Goal: Obtain resource: Download file/media

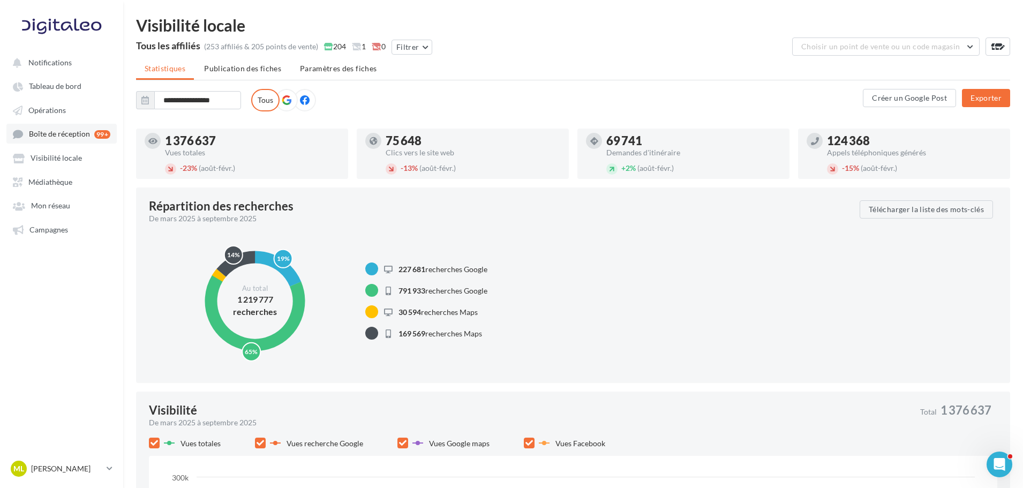
click at [57, 139] on link "Boîte de réception 99+" at bounding box center [61, 134] width 110 height 20
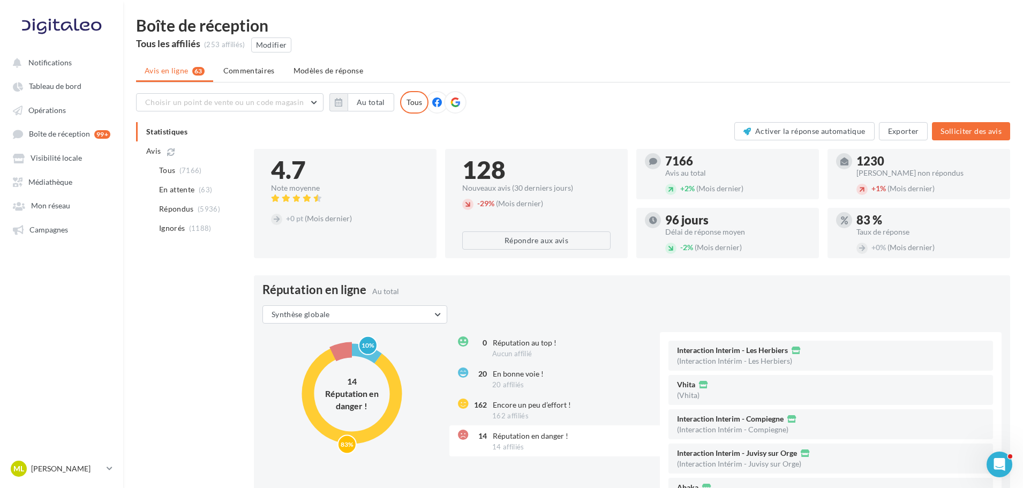
click at [459, 102] on div at bounding box center [455, 102] width 22 height 22
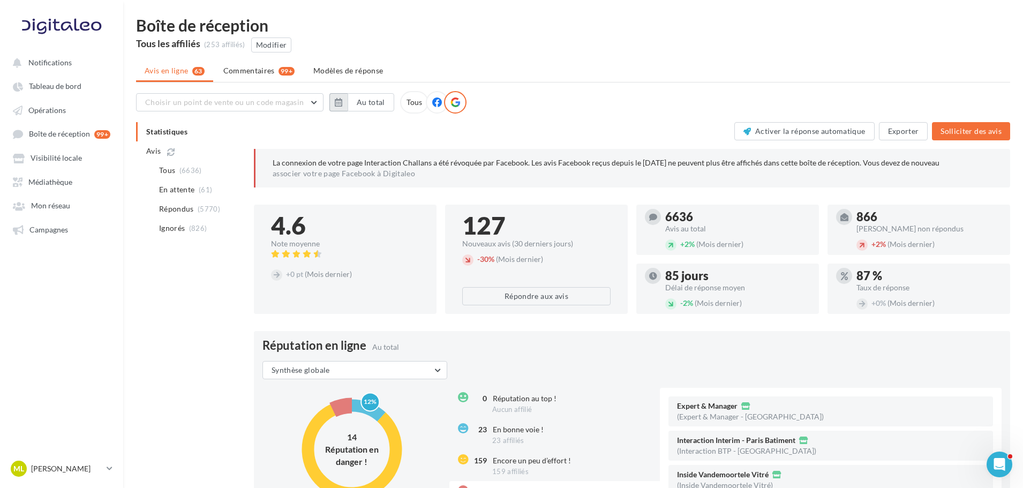
click at [335, 104] on icon "button" at bounding box center [338, 102] width 7 height 9
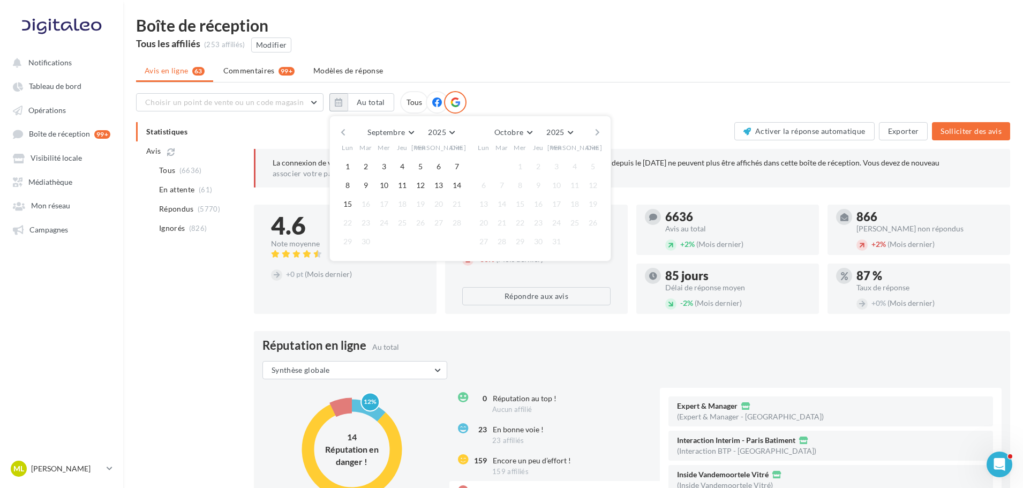
click at [342, 132] on button "button" at bounding box center [342, 132] width 9 height 15
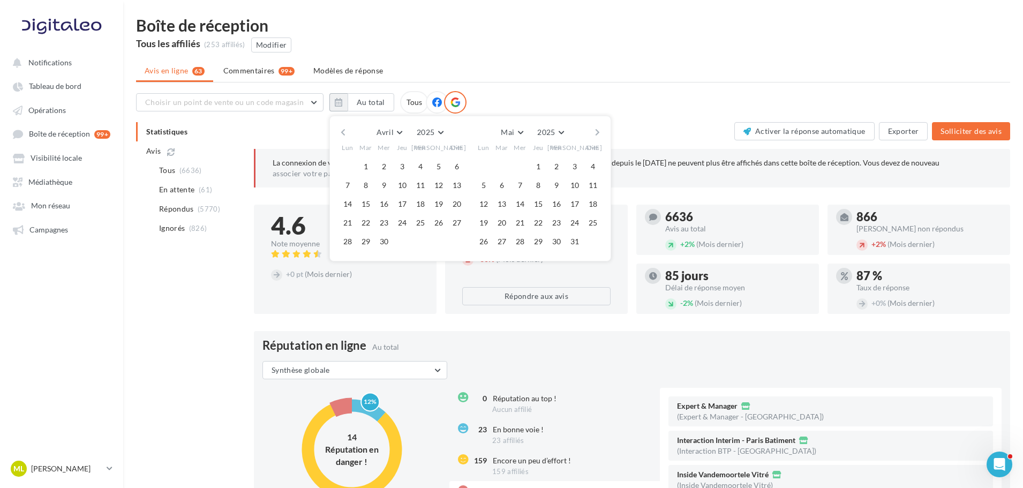
click at [342, 132] on button "button" at bounding box center [342, 132] width 9 height 15
click at [383, 169] on button "1" at bounding box center [384, 167] width 16 height 16
click at [599, 130] on button "button" at bounding box center [597, 132] width 9 height 15
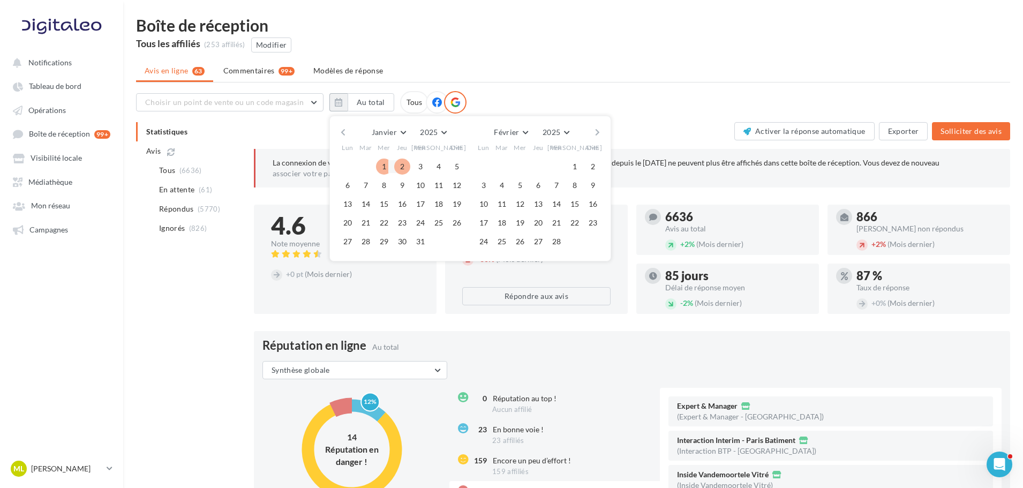
click at [599, 130] on button "button" at bounding box center [597, 132] width 9 height 15
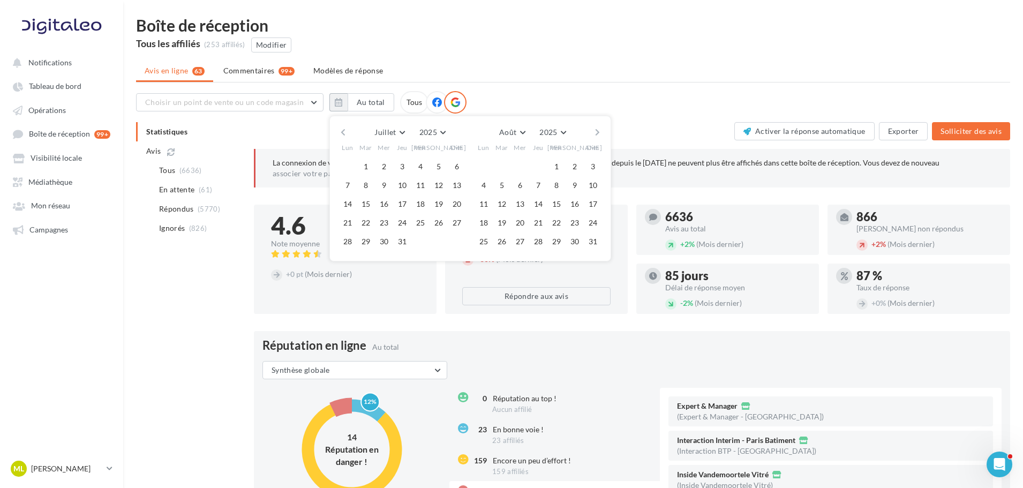
click at [599, 130] on button "button" at bounding box center [597, 132] width 9 height 15
click at [482, 206] on button "15" at bounding box center [484, 204] width 16 height 16
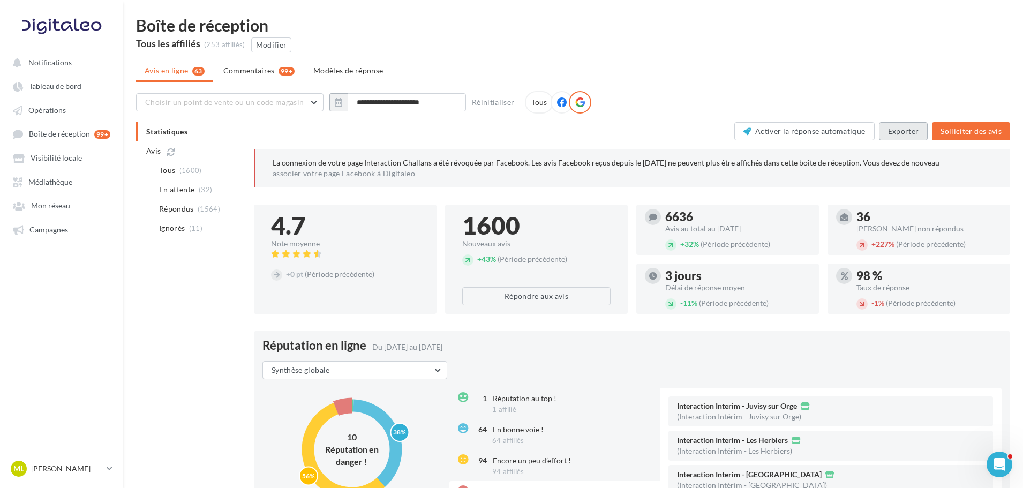
drag, startPoint x: 891, startPoint y: 137, endPoint x: 917, endPoint y: 366, distance: 231.2
click at [346, 100] on button "button" at bounding box center [338, 102] width 18 height 18
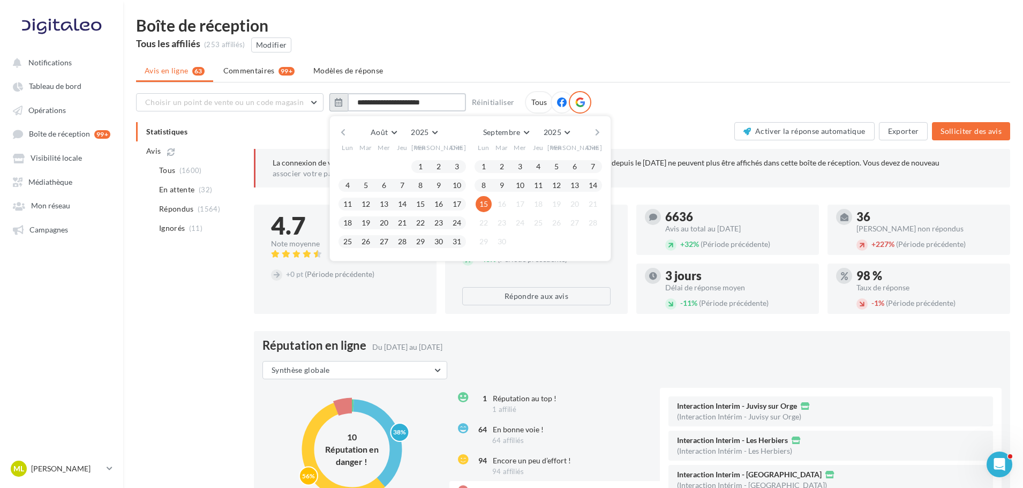
click at [363, 104] on input "**********" at bounding box center [407, 102] width 118 height 18
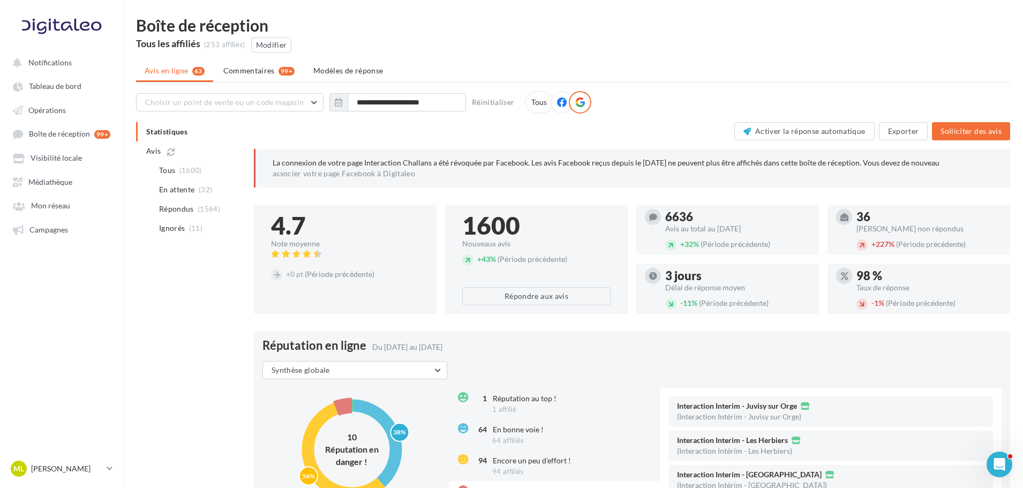
click at [487, 44] on div "Tous les affiliés (253 affiliés) Modifier" at bounding box center [573, 44] width 874 height 15
click at [459, 103] on input "**********" at bounding box center [407, 102] width 118 height 18
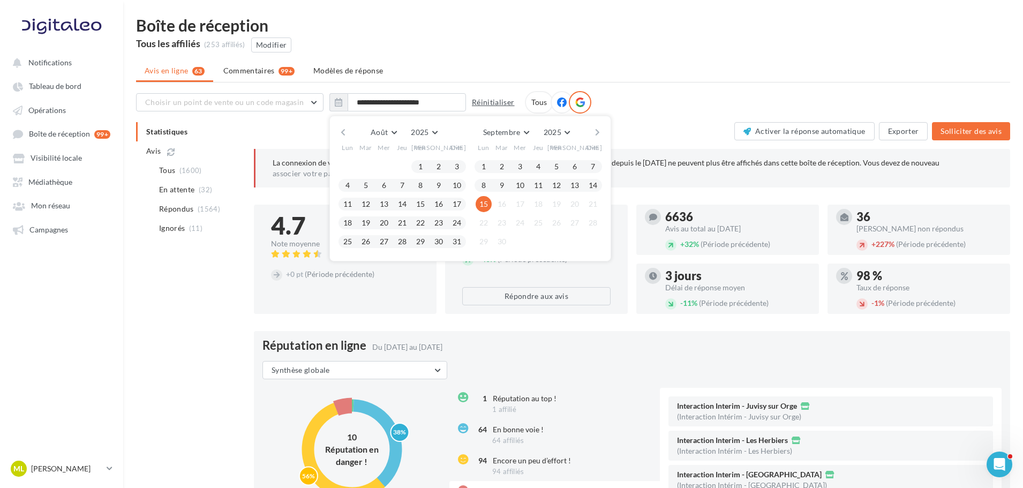
click at [486, 104] on button "Réinitialiser" at bounding box center [492, 102] width 51 height 13
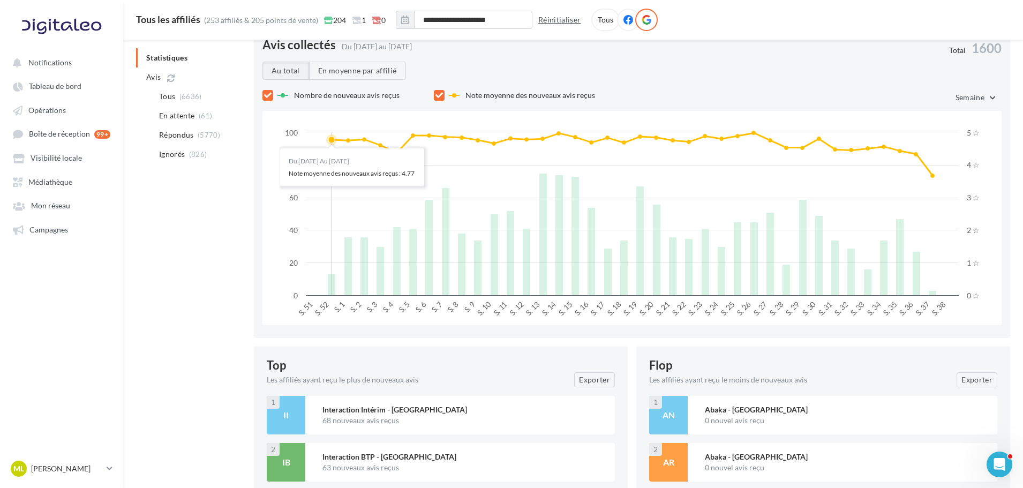
scroll to position [1026, 0]
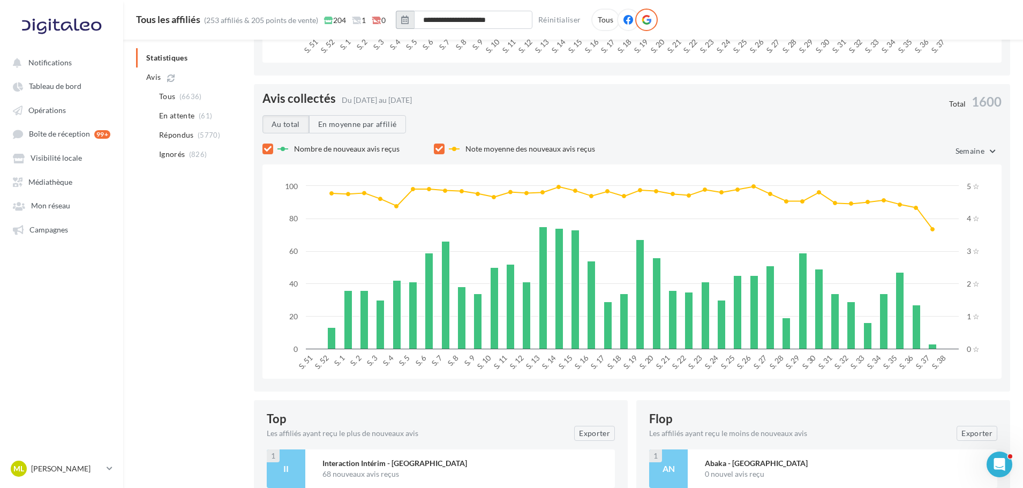
click at [413, 19] on button "button" at bounding box center [405, 20] width 18 height 18
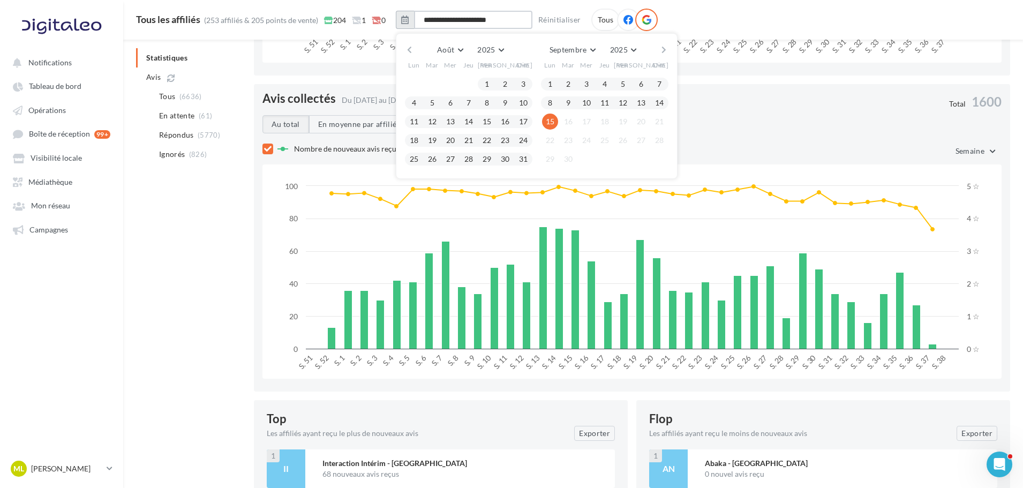
click at [463, 25] on input "**********" at bounding box center [473, 20] width 118 height 18
type input "**********"
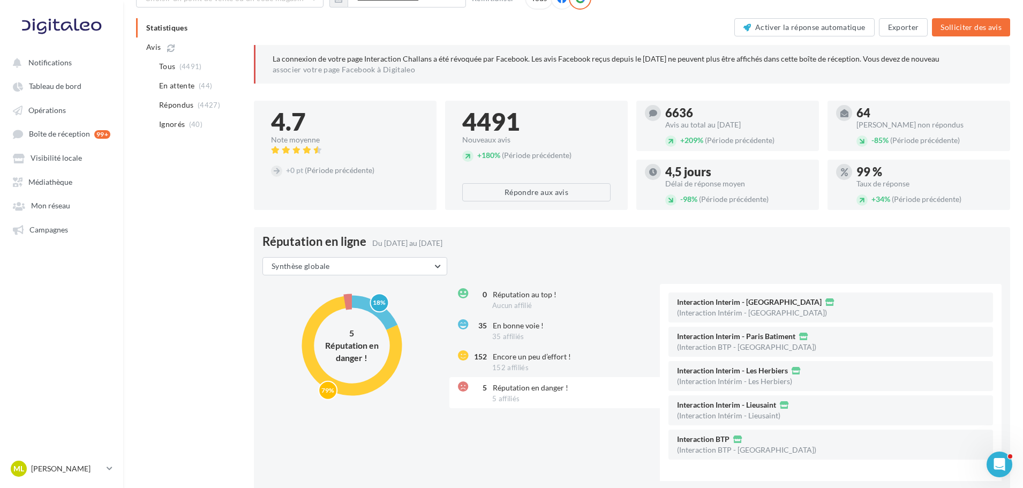
scroll to position [0, 0]
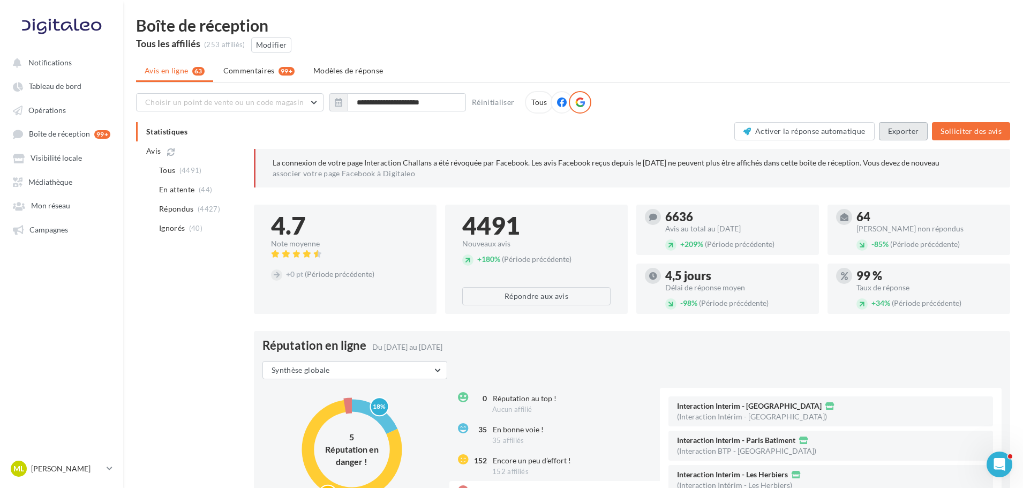
click at [899, 127] on button "Exporter" at bounding box center [903, 131] width 49 height 18
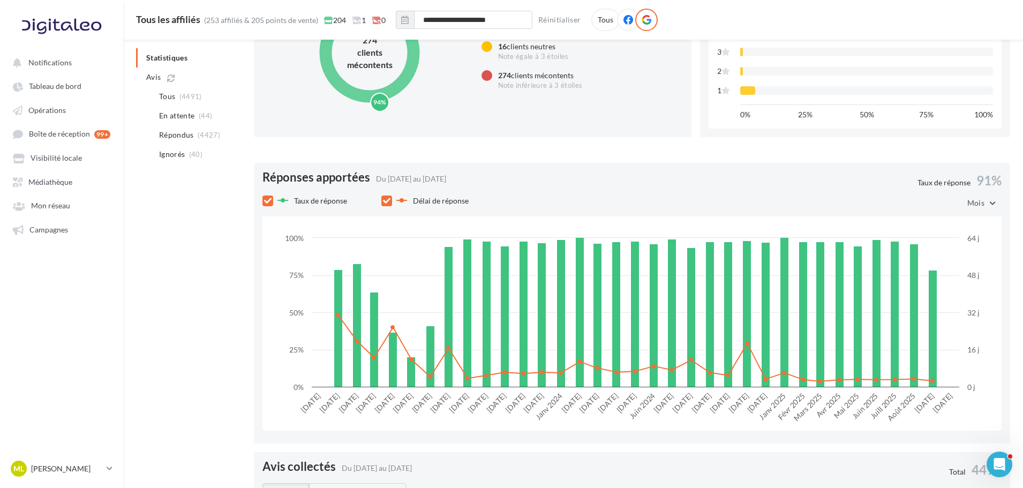
scroll to position [544, 0]
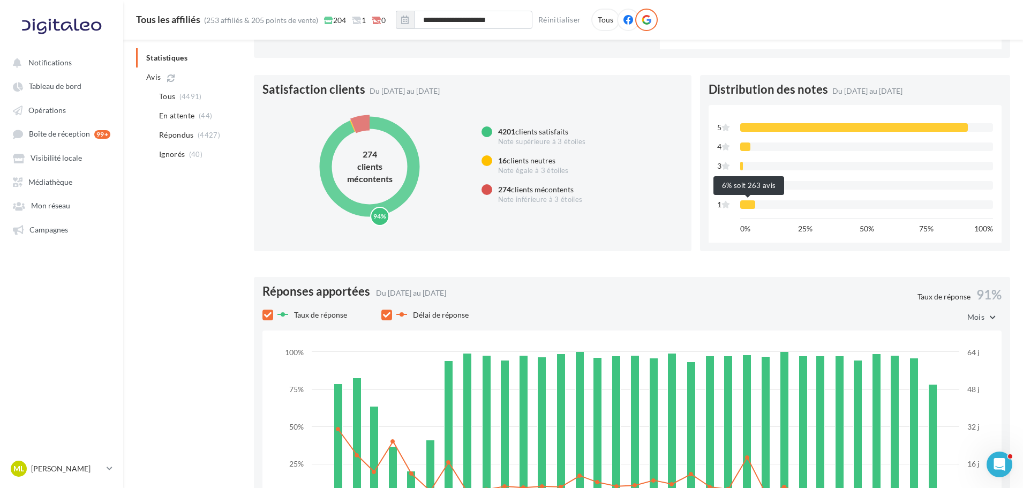
click at [755, 202] on div at bounding box center [747, 204] width 15 height 9
click at [750, 208] on div at bounding box center [747, 204] width 15 height 9
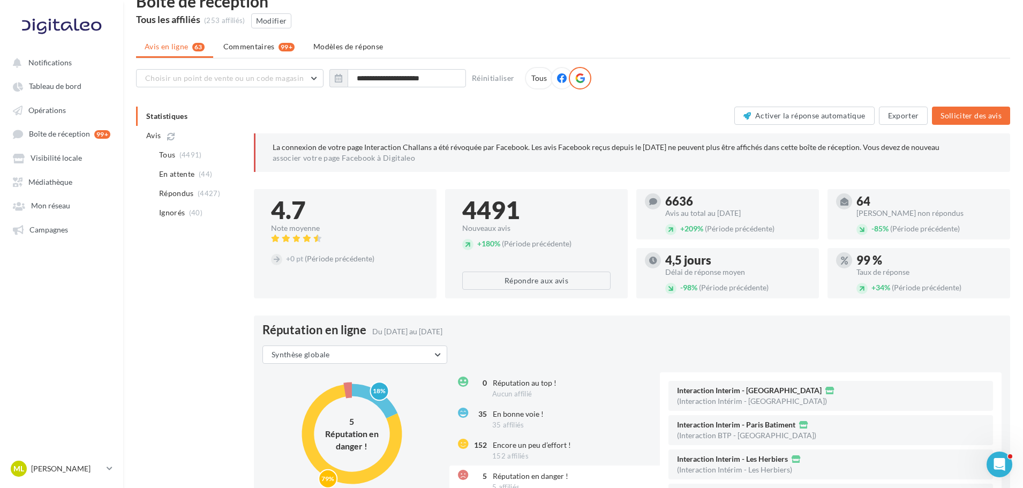
scroll to position [0, 0]
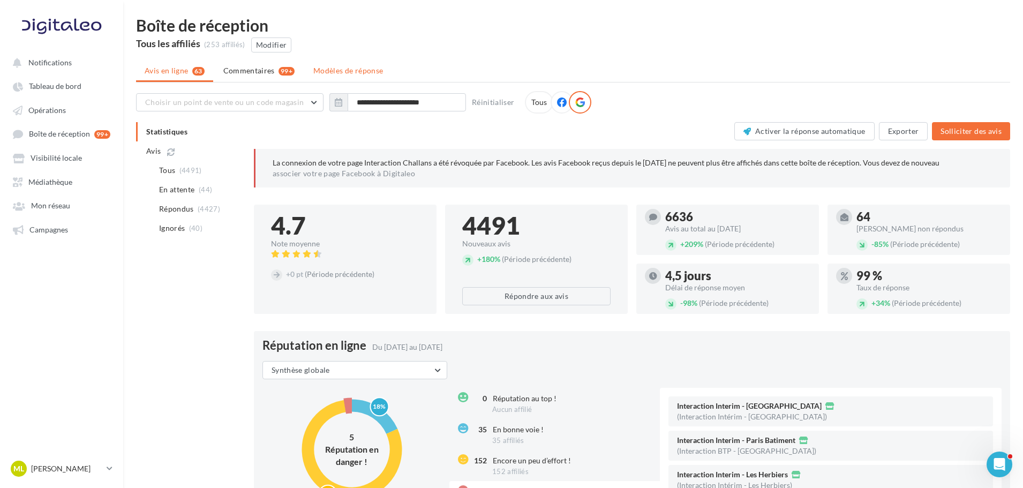
click at [328, 66] on span "Modèles de réponse" at bounding box center [348, 70] width 70 height 9
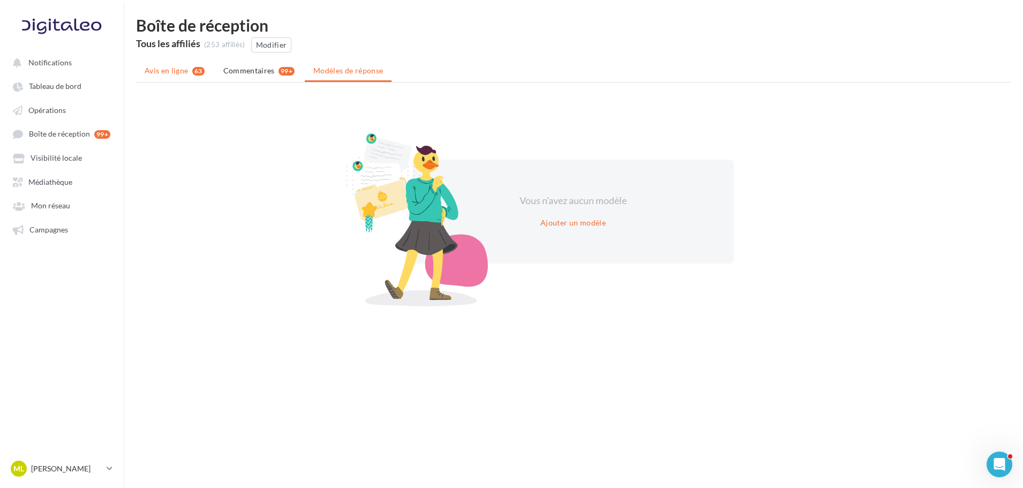
click at [185, 63] on li "Avis en ligne 63" at bounding box center [174, 70] width 77 height 19
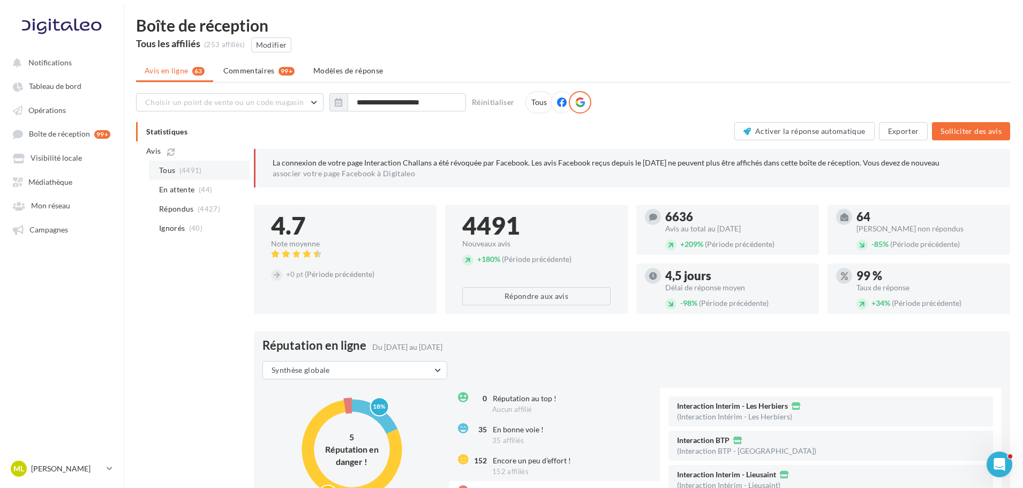
click at [185, 169] on span "(4491)" at bounding box center [190, 170] width 22 height 9
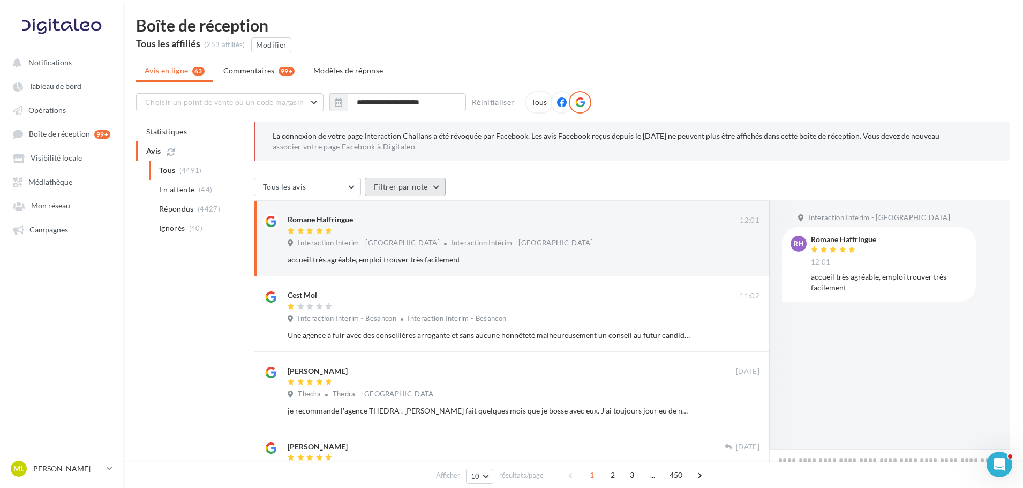
click at [393, 181] on button "Filtrer par note" at bounding box center [405, 187] width 81 height 18
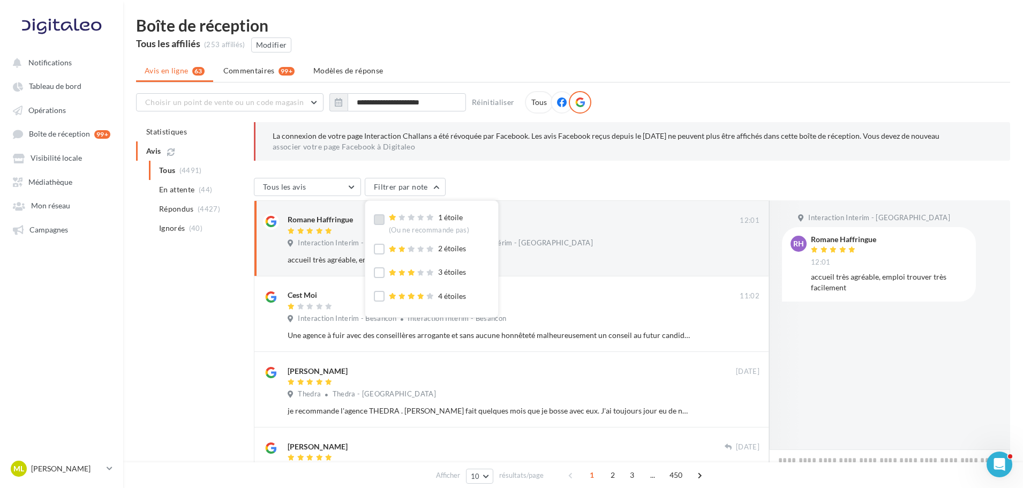
click at [377, 217] on label at bounding box center [379, 219] width 11 height 11
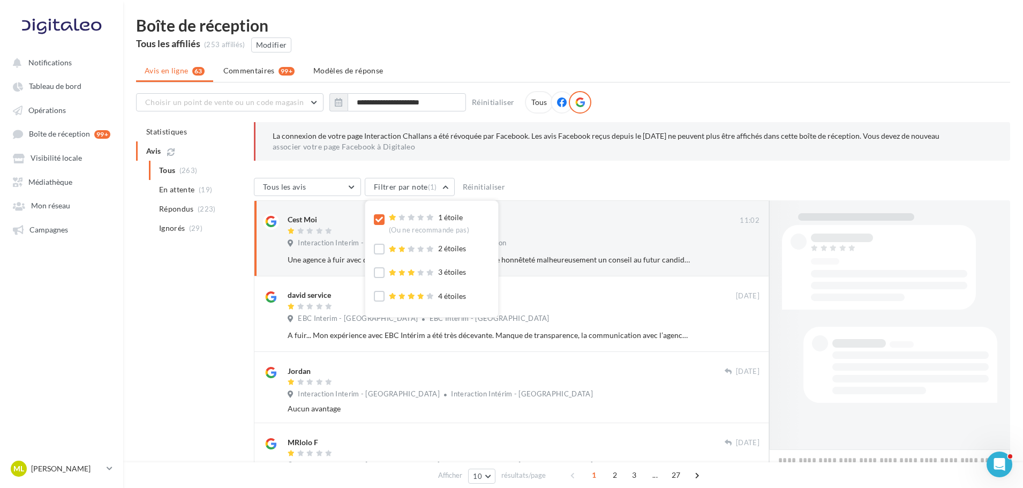
click at [582, 186] on div "Tous les avis Tous les avis Avis avec commentaire Avis sans commentaire Filtrer…" at bounding box center [632, 188] width 756 height 20
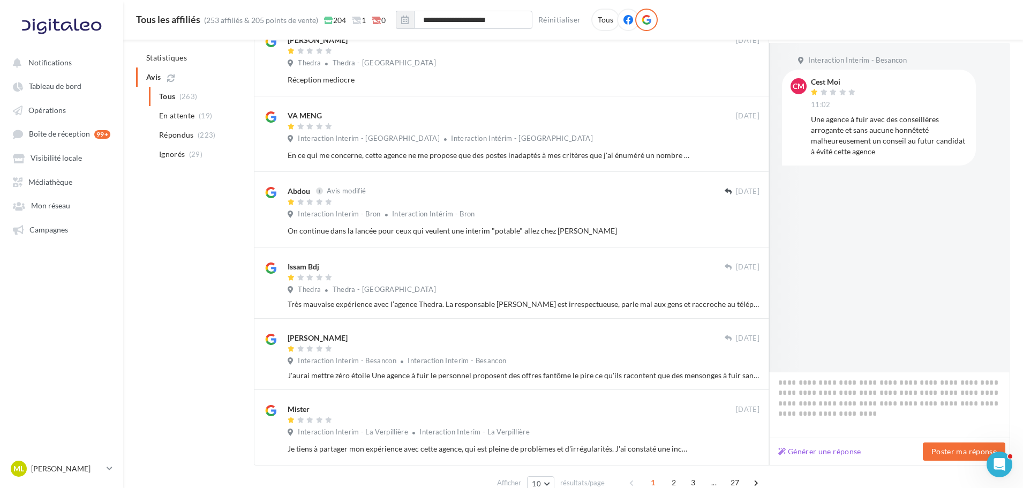
scroll to position [540, 0]
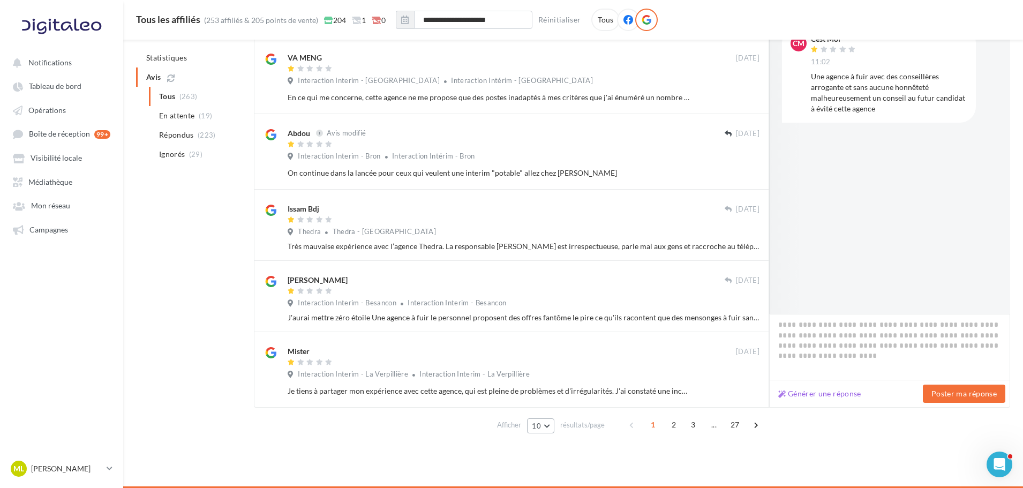
click at [545, 425] on button "10" at bounding box center [540, 425] width 27 height 15
drag, startPoint x: 559, startPoint y: 386, endPoint x: 403, endPoint y: 431, distance: 162.9
drag, startPoint x: 403, startPoint y: 431, endPoint x: 451, endPoint y: 429, distance: 48.2
click at [403, 431] on div "Afficher 10 5 10 25 50 résultats/page 1 2 3 ... 27" at bounding box center [632, 425] width 756 height 26
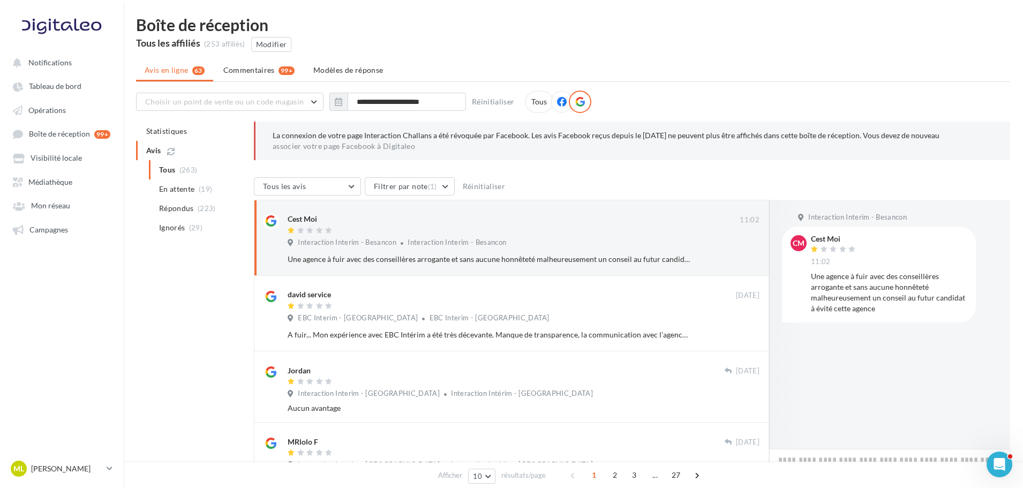
scroll to position [0, 0]
click at [176, 74] on ul "Avis en ligne 63 Commentaires 99+ Modèles de réponse" at bounding box center [573, 71] width 874 height 21
click at [581, 105] on icon at bounding box center [580, 102] width 10 height 10
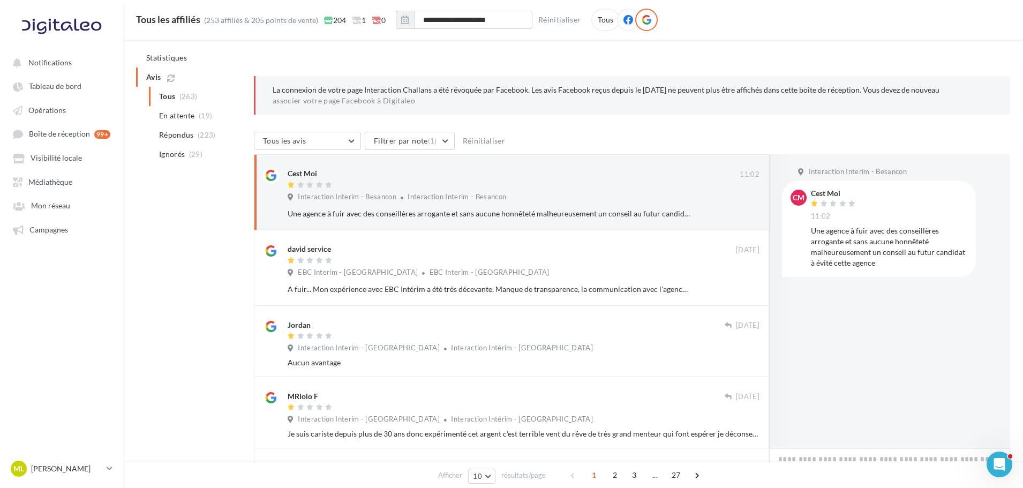
scroll to position [54, 0]
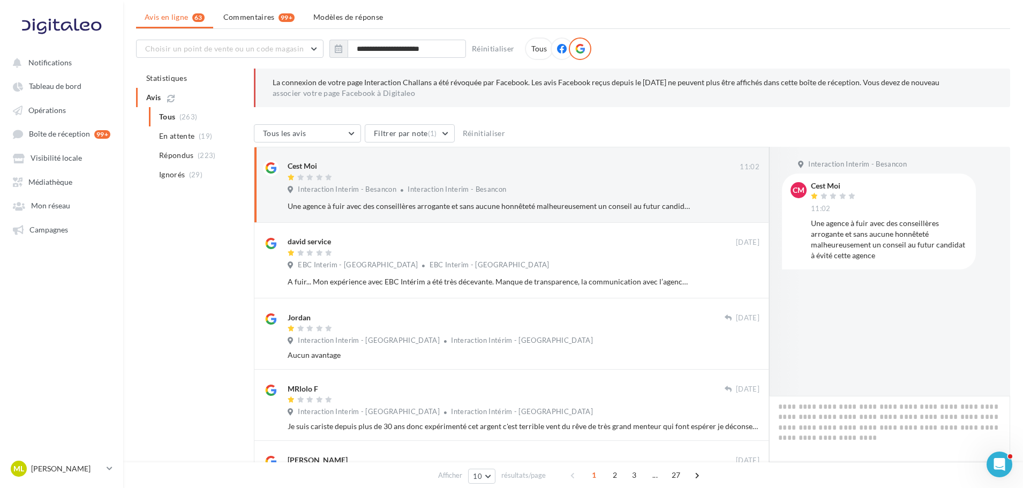
click at [148, 100] on ul "Statistiques Avis Tous (263) En attente (19) Répondus (223) Ignorés (29)" at bounding box center [193, 127] width 114 height 116
click at [164, 89] on ul "Statistiques Avis Tous (263) En attente (19) Répondus (223) Ignorés (29)" at bounding box center [193, 127] width 114 height 116
click at [77, 135] on span "Boîte de réception" at bounding box center [59, 134] width 61 height 9
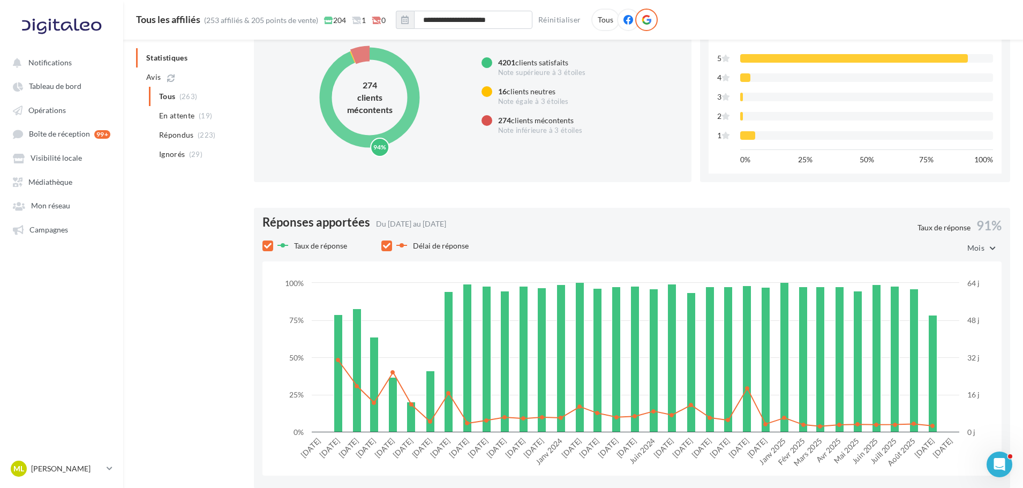
scroll to position [696, 0]
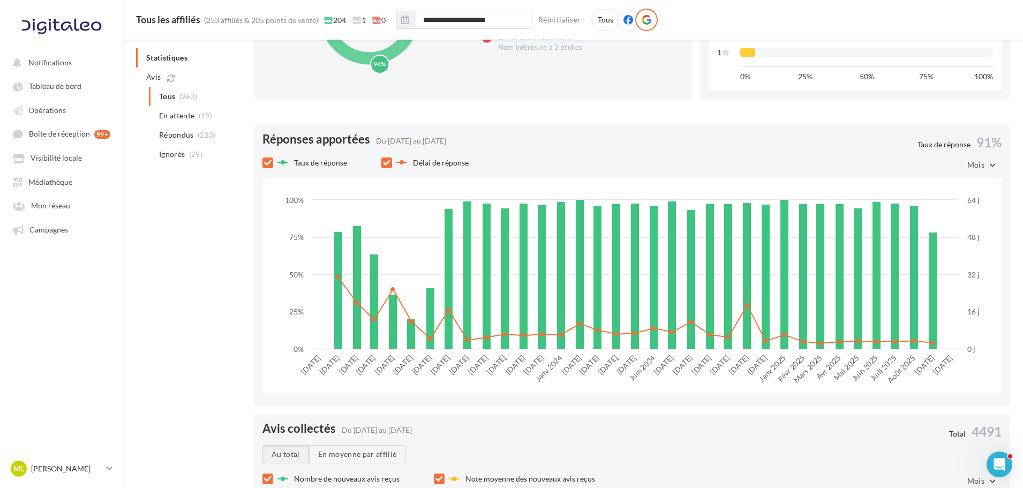
drag, startPoint x: 290, startPoint y: 114, endPoint x: 290, endPoint y: 129, distance: 15.0
click at [290, 129] on div "Activer la réponse automatique Exporter Solliciter des avis La connexion de vot…" at bounding box center [632, 227] width 756 height 1585
click at [281, 131] on div "Réponses apportées Du [DATE] au [DATE] Taux de réponse 91% Taux de réponse Déla…" at bounding box center [632, 265] width 756 height 281
click at [279, 140] on span "Réponses apportées" at bounding box center [316, 139] width 108 height 12
click at [289, 114] on div "Activer la réponse automatique Exporter Solliciter des avis La connexion de vot…" at bounding box center [632, 227] width 756 height 1585
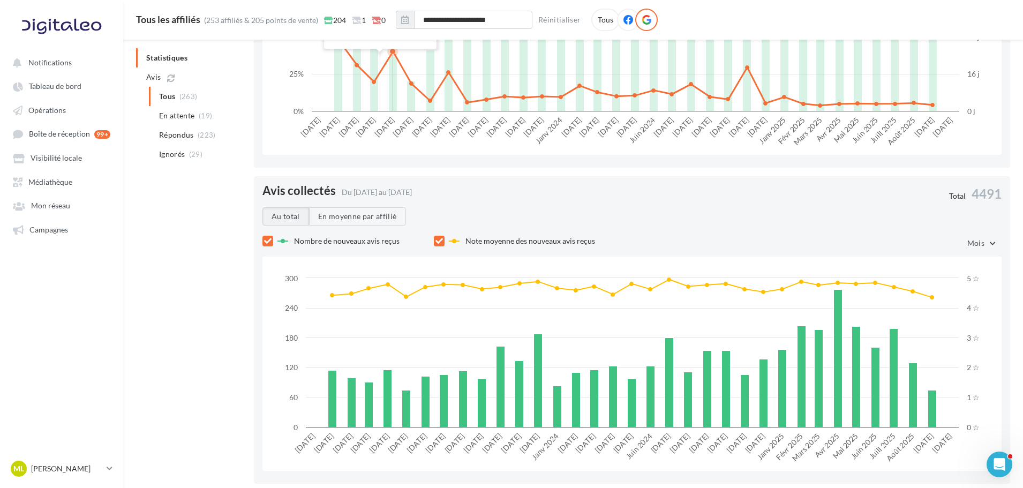
scroll to position [964, 0]
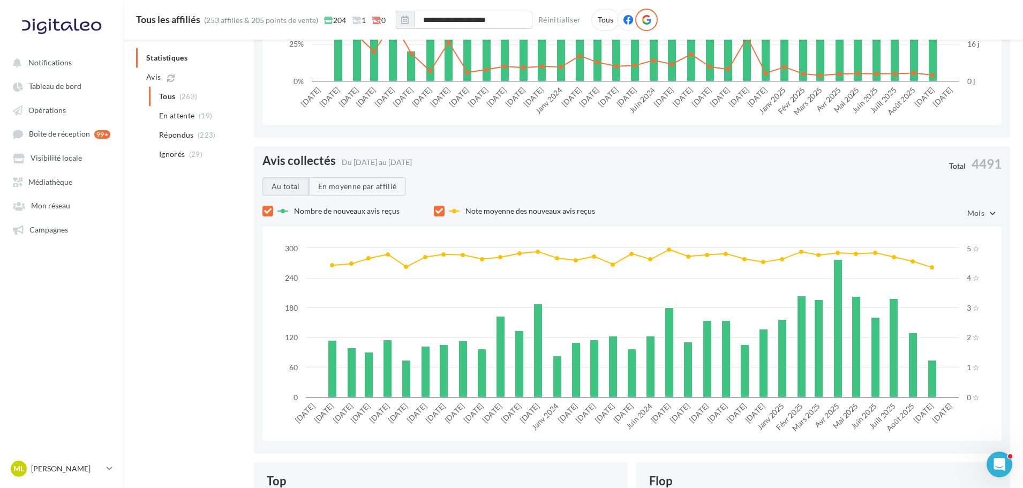
drag, startPoint x: 745, startPoint y: 157, endPoint x: 939, endPoint y: 160, distance: 193.9
click at [939, 160] on div "Avis collectés Du [DATE] au [DATE] Total 4491" at bounding box center [636, 166] width 748 height 22
drag, startPoint x: 952, startPoint y: 160, endPoint x: 971, endPoint y: 163, distance: 20.1
click at [971, 163] on div "Total 4491" at bounding box center [916, 164] width 187 height 18
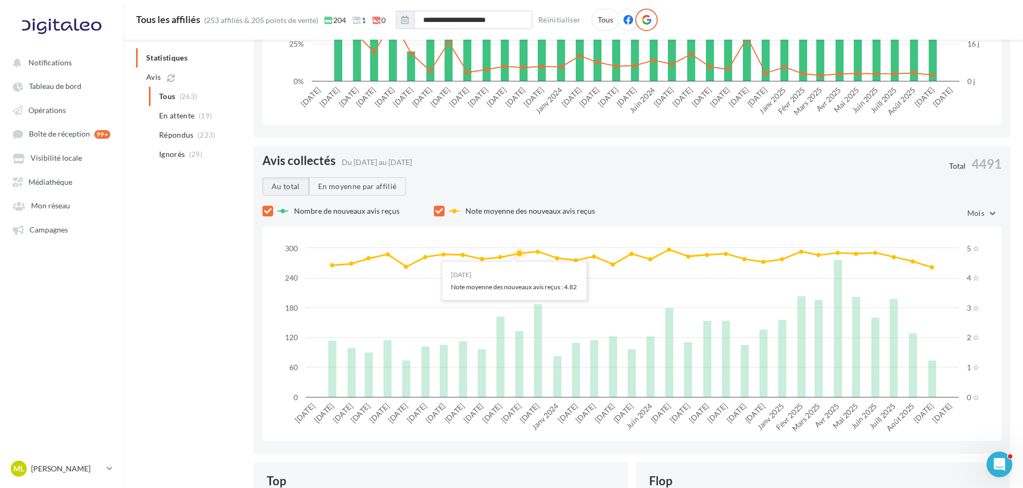
click at [556, 208] on span "Note moyenne des nouveaux avis reçus" at bounding box center [530, 211] width 130 height 9
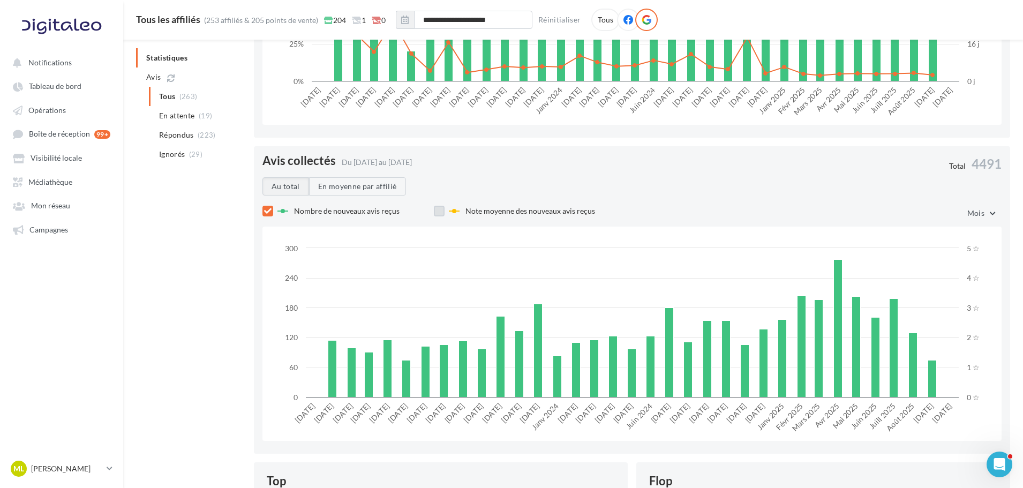
click at [525, 216] on label "Note moyenne des nouveaux avis reçus" at bounding box center [522, 210] width 146 height 11
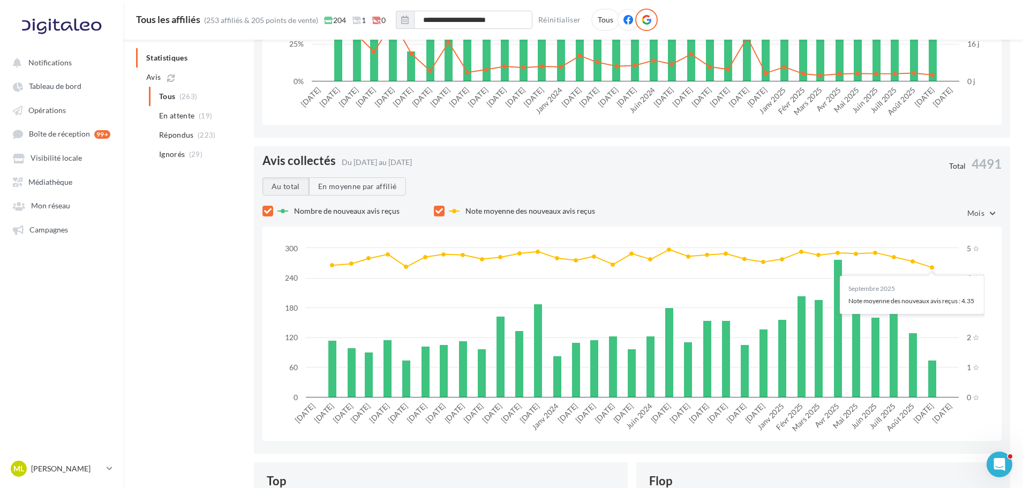
drag, startPoint x: 975, startPoint y: 163, endPoint x: 874, endPoint y: 178, distance: 101.3
click at [974, 163] on span "4491" at bounding box center [986, 164] width 30 height 16
click at [861, 178] on div "Au total En moyenne par affilié" at bounding box center [636, 186] width 748 height 18
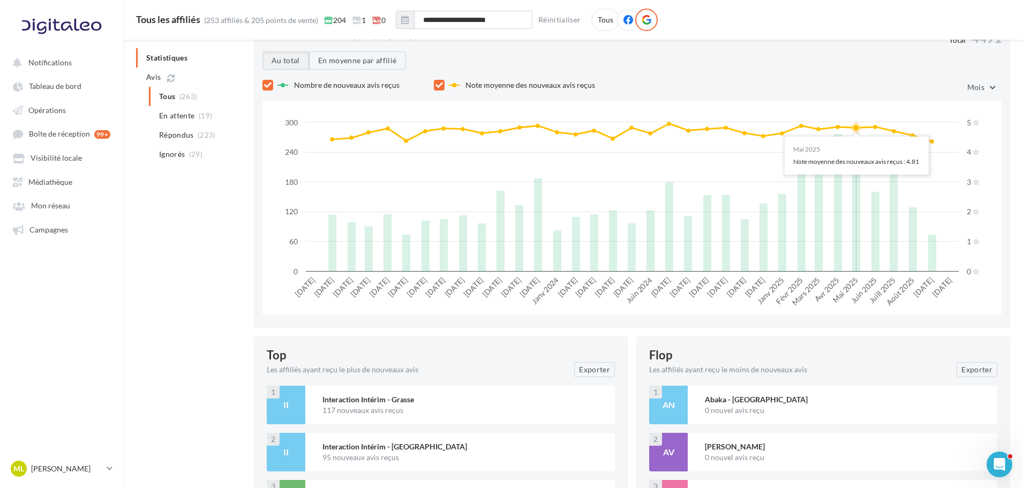
scroll to position [1278, 0]
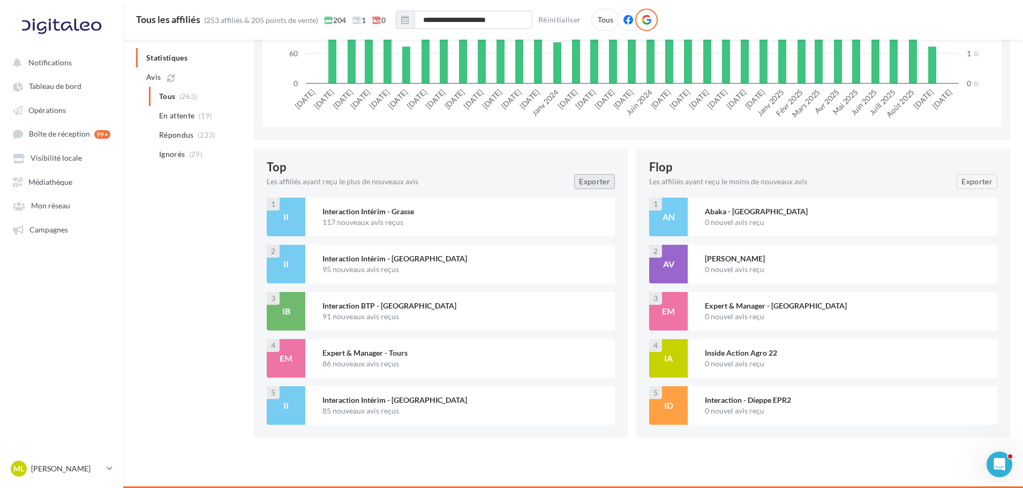
click at [609, 176] on button "Exporter" at bounding box center [594, 181] width 41 height 15
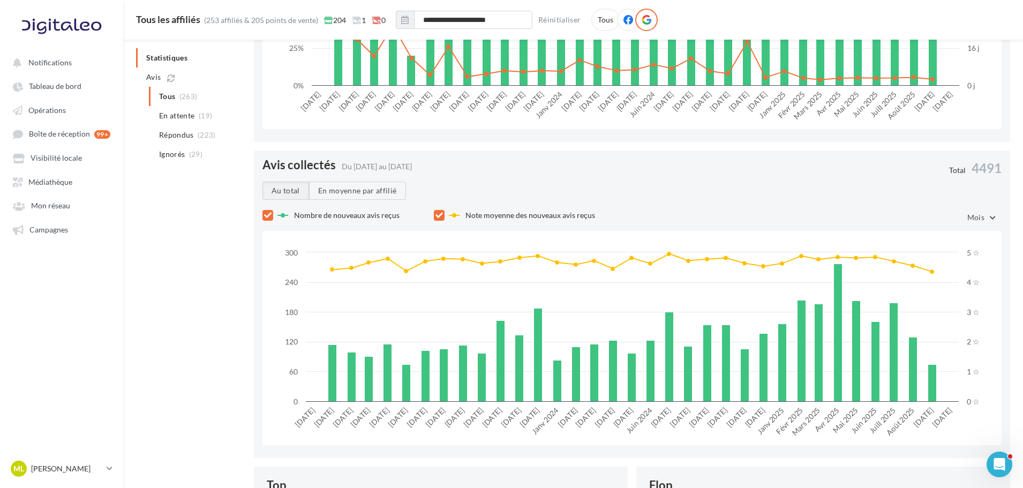
scroll to position [956, 0]
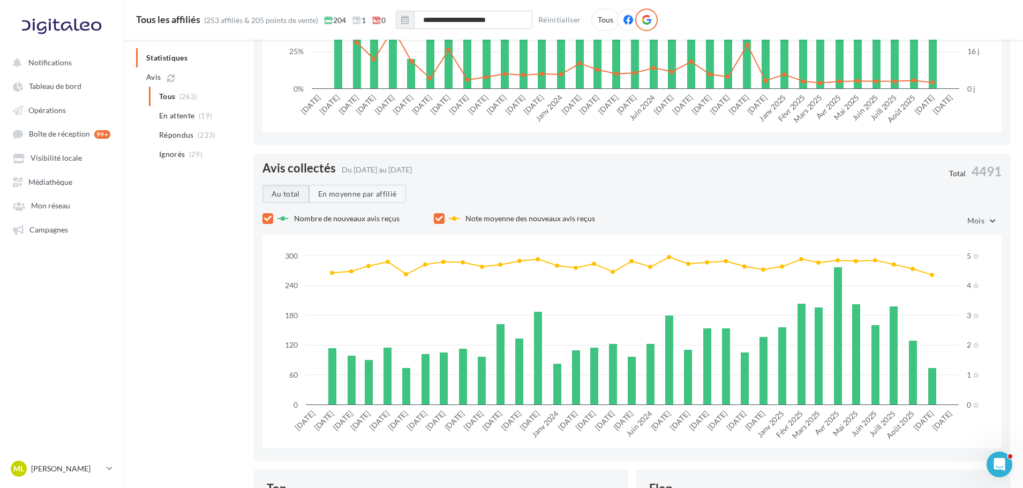
click at [292, 173] on span "Avis collectés" at bounding box center [298, 168] width 73 height 12
click at [275, 166] on span "Avis collectés" at bounding box center [298, 168] width 73 height 12
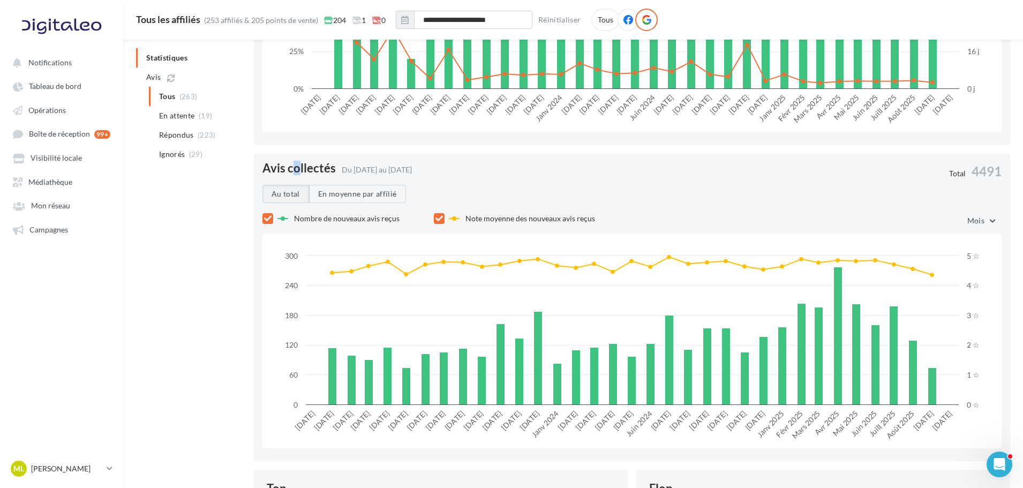
click at [296, 169] on span "Avis collectés" at bounding box center [298, 168] width 73 height 12
click at [318, 169] on span "Avis collectés" at bounding box center [298, 168] width 73 height 12
drag, startPoint x: 312, startPoint y: 167, endPoint x: 300, endPoint y: 167, distance: 11.8
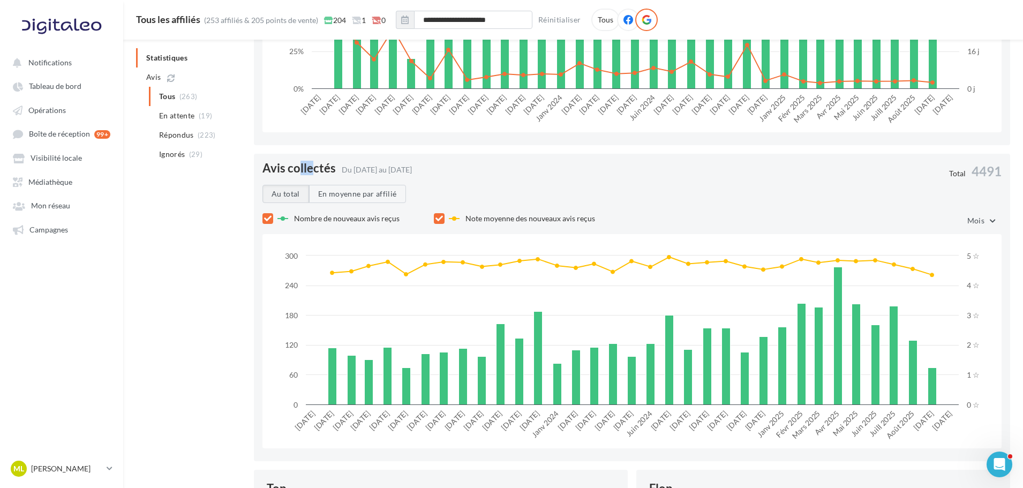
click at [300, 167] on span "Avis collectés" at bounding box center [298, 168] width 73 height 12
click at [305, 169] on span "Avis collectés" at bounding box center [298, 168] width 73 height 12
drag, startPoint x: 313, startPoint y: 169, endPoint x: 307, endPoint y: 171, distance: 6.1
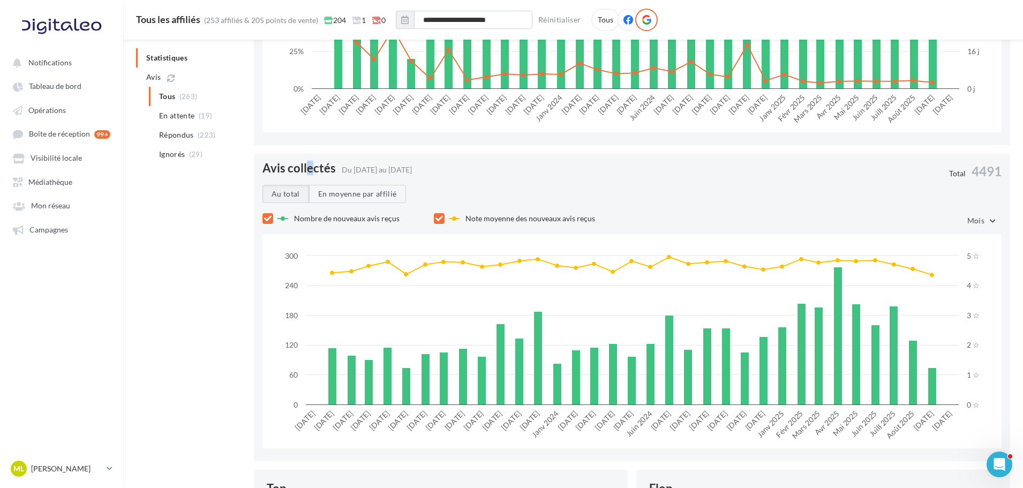
click at [307, 171] on span "Avis collectés" at bounding box center [298, 168] width 73 height 12
drag, startPoint x: 318, startPoint y: 167, endPoint x: 326, endPoint y: 167, distance: 7.5
click at [326, 167] on span "Avis collectés" at bounding box center [298, 168] width 73 height 12
click at [343, 167] on span "Du [DATE] au [DATE]" at bounding box center [377, 169] width 70 height 9
click at [481, 183] on div "Avis collectés Du [DATE] au [DATE] Total 4491" at bounding box center [636, 173] width 748 height 22
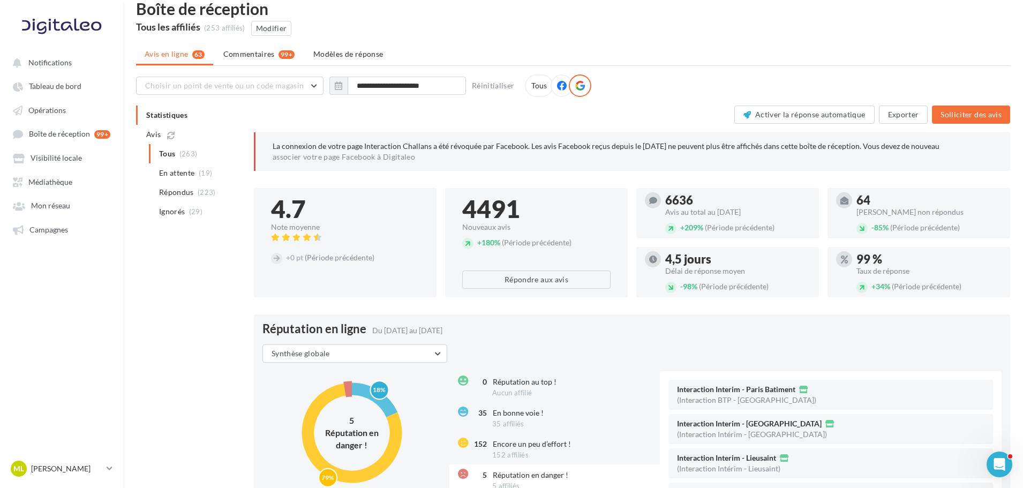
scroll to position [0, 0]
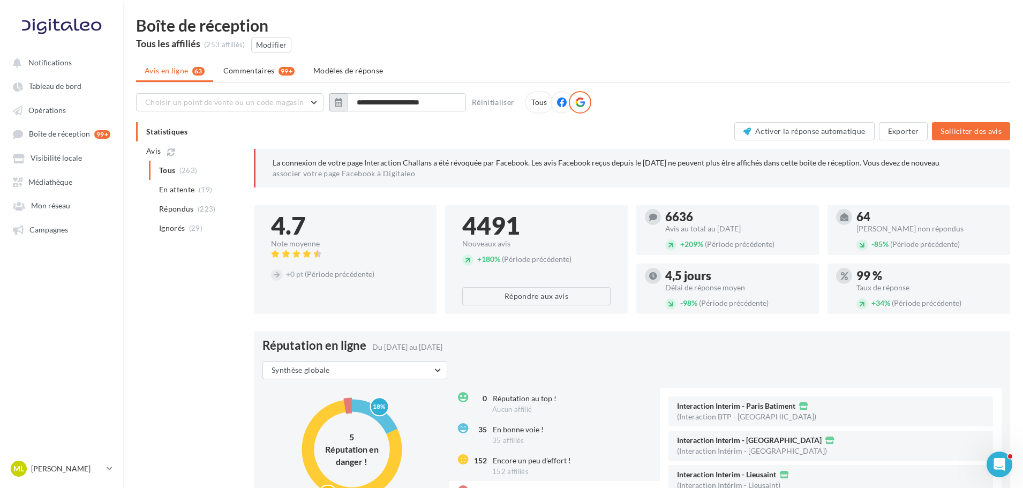
click at [341, 107] on button "button" at bounding box center [338, 102] width 18 height 18
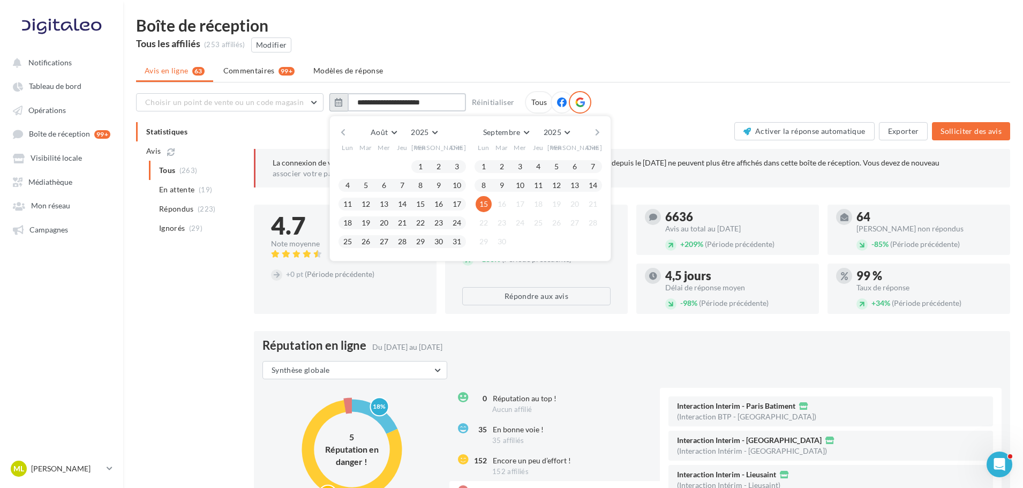
click at [397, 104] on input "**********" at bounding box center [407, 102] width 118 height 18
click at [444, 74] on ul "Avis en ligne 63 Commentaires 99+ Modèles de réponse" at bounding box center [573, 71] width 874 height 21
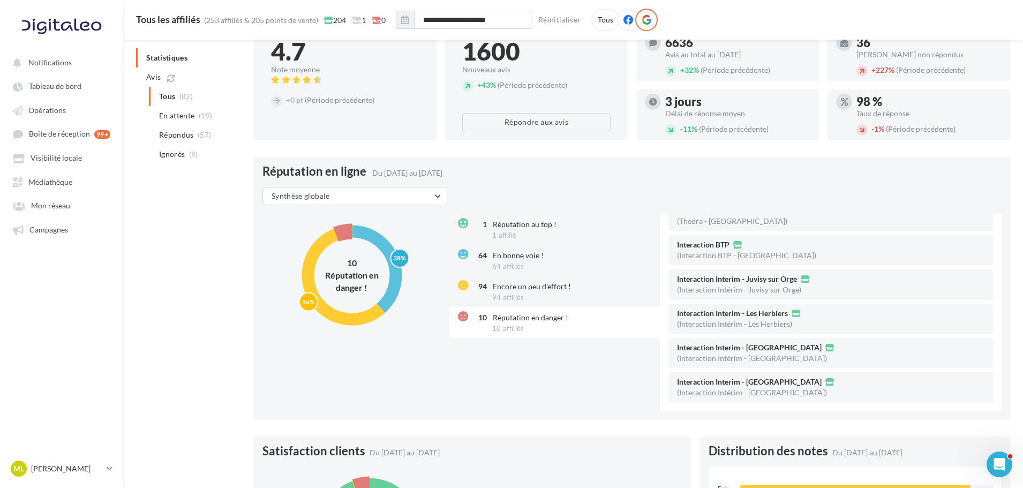
scroll to position [118, 0]
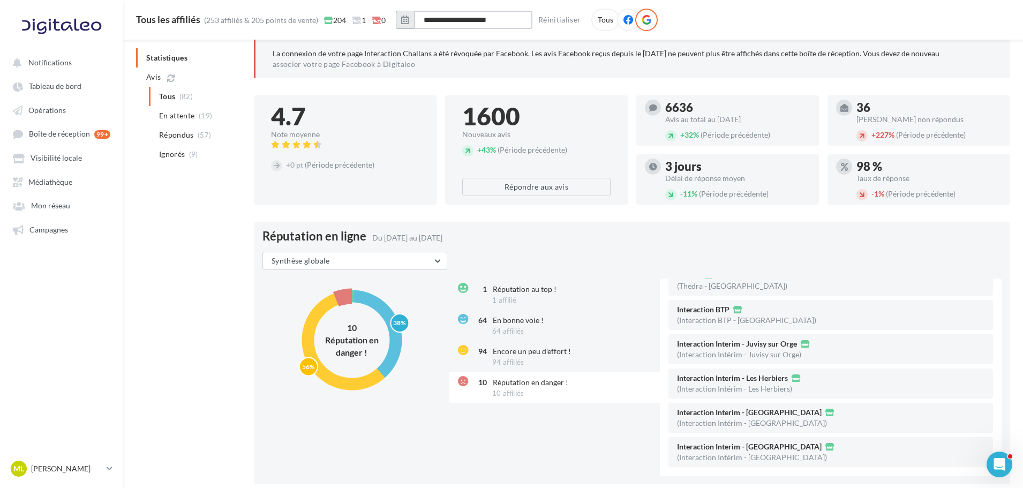
click at [437, 28] on input "**********" at bounding box center [473, 20] width 118 height 18
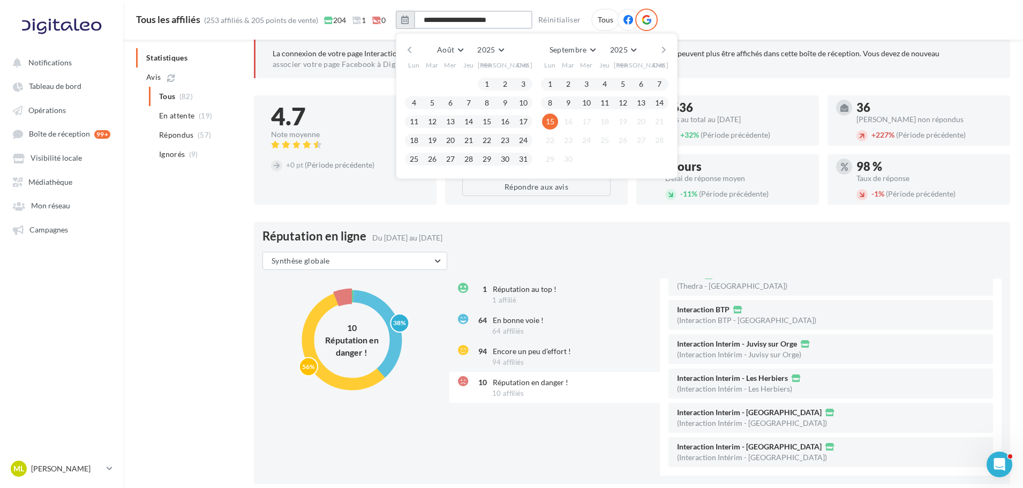
click at [469, 16] on input "**********" at bounding box center [473, 20] width 118 height 18
click at [465, 18] on input "**********" at bounding box center [473, 20] width 118 height 18
click at [523, 20] on input "**********" at bounding box center [473, 20] width 118 height 18
click at [750, 40] on div "La connexion de votre page Interaction Challans a été révoquée par Facebook. Le…" at bounding box center [632, 59] width 756 height 39
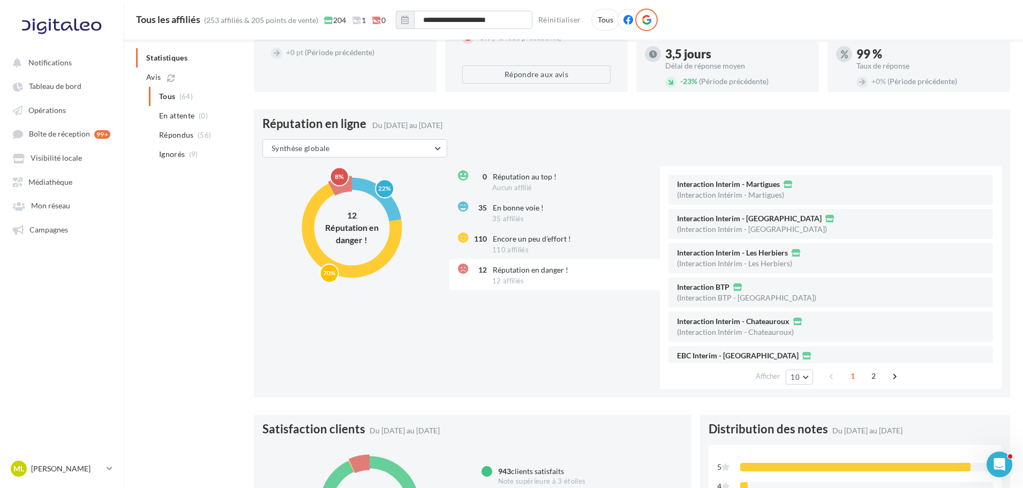
scroll to position [225, 0]
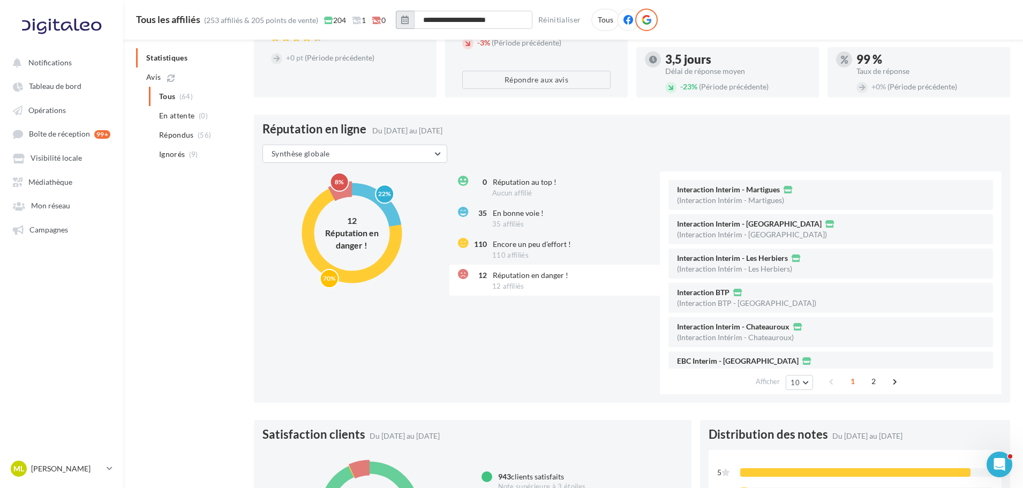
click at [405, 18] on icon "button" at bounding box center [404, 20] width 7 height 9
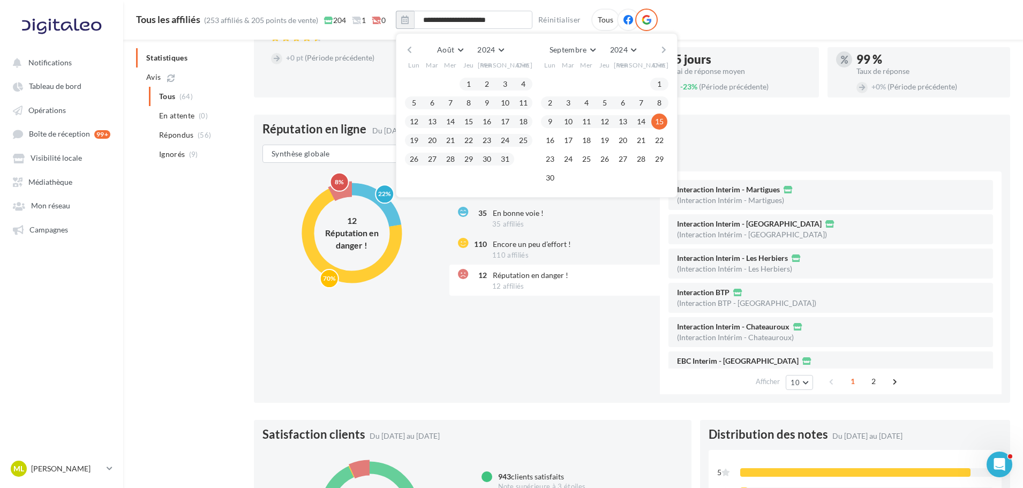
click at [412, 53] on button "button" at bounding box center [409, 49] width 9 height 15
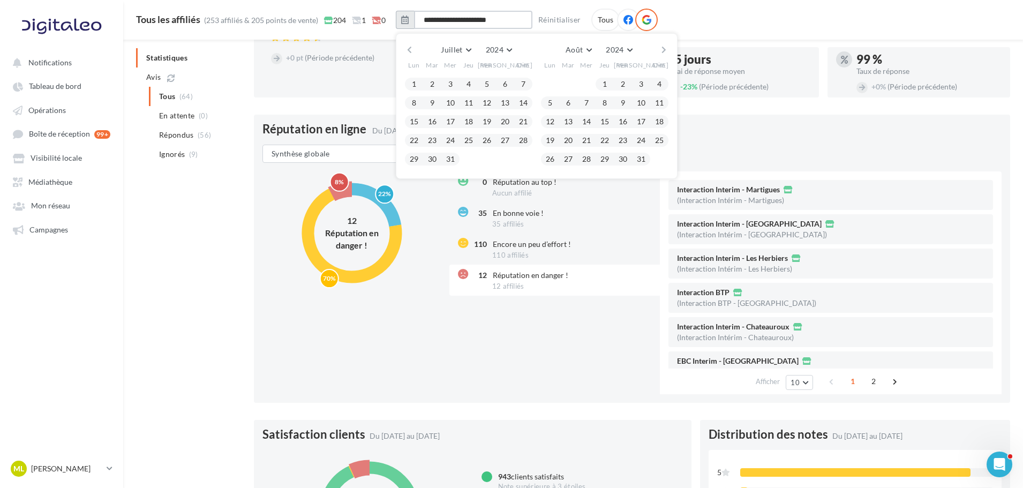
click at [464, 22] on input "**********" at bounding box center [473, 20] width 118 height 18
click at [508, 15] on input "**********" at bounding box center [473, 20] width 118 height 18
click at [491, 21] on input "**********" at bounding box center [473, 20] width 118 height 18
click at [526, 23] on input "**********" at bounding box center [473, 20] width 118 height 18
click at [738, 8] on div "**********" at bounding box center [573, 20] width 900 height 40
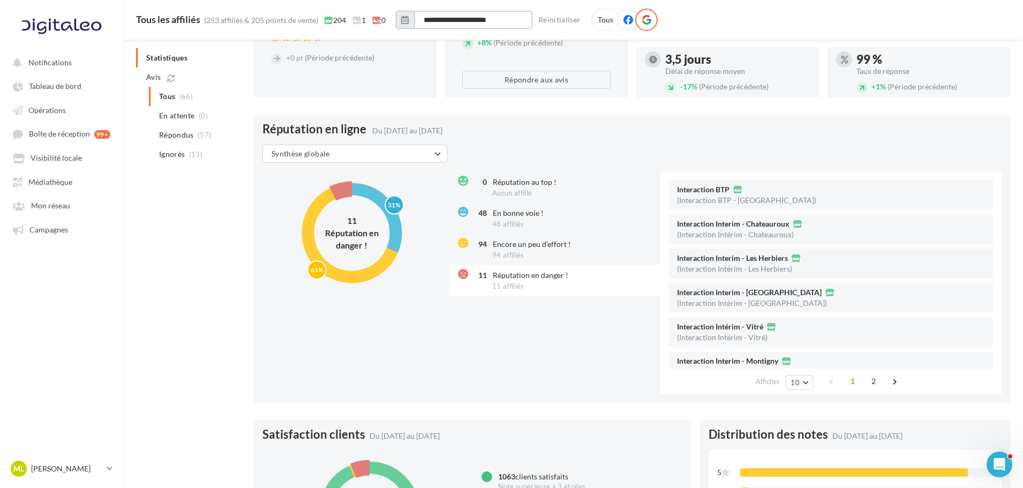
click at [451, 18] on input "**********" at bounding box center [473, 20] width 118 height 18
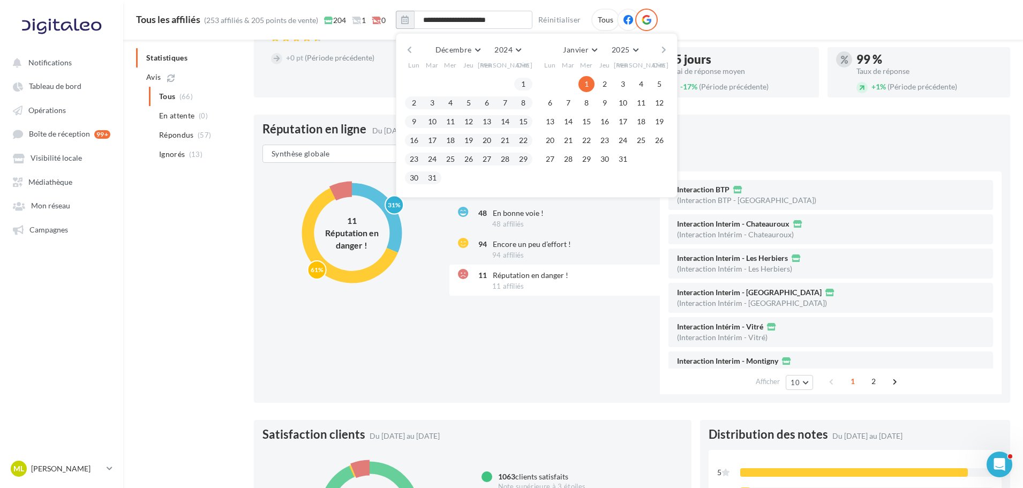
click at [590, 80] on button "1" at bounding box center [586, 84] width 16 height 16
click at [658, 45] on div "Décembre [PERSON_NAME] Mars Avril Mai Juin Juillet Août Septembre Octobre Novem…" at bounding box center [536, 49] width 245 height 15
click at [668, 56] on button "button" at bounding box center [663, 49] width 9 height 15
click at [668, 51] on button "button" at bounding box center [663, 49] width 9 height 15
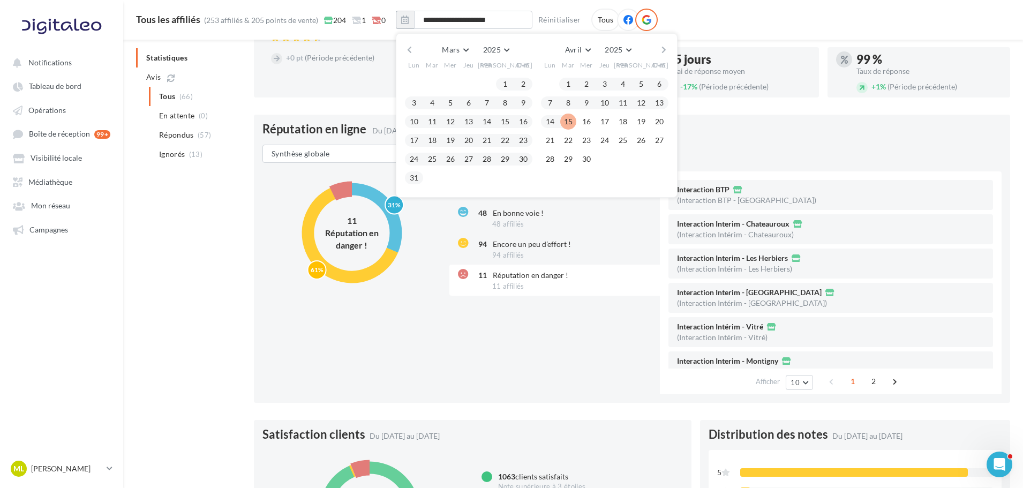
click at [572, 121] on button "15" at bounding box center [568, 122] width 16 height 16
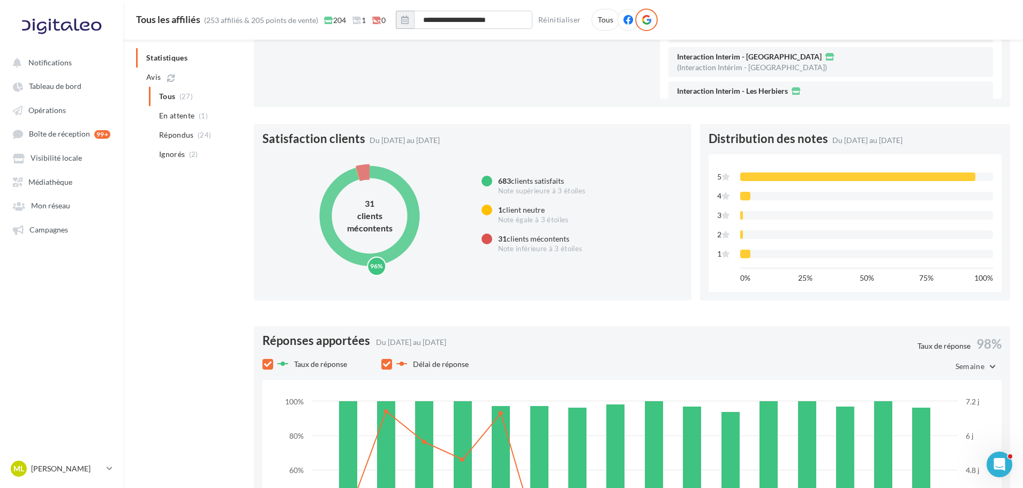
scroll to position [227, 0]
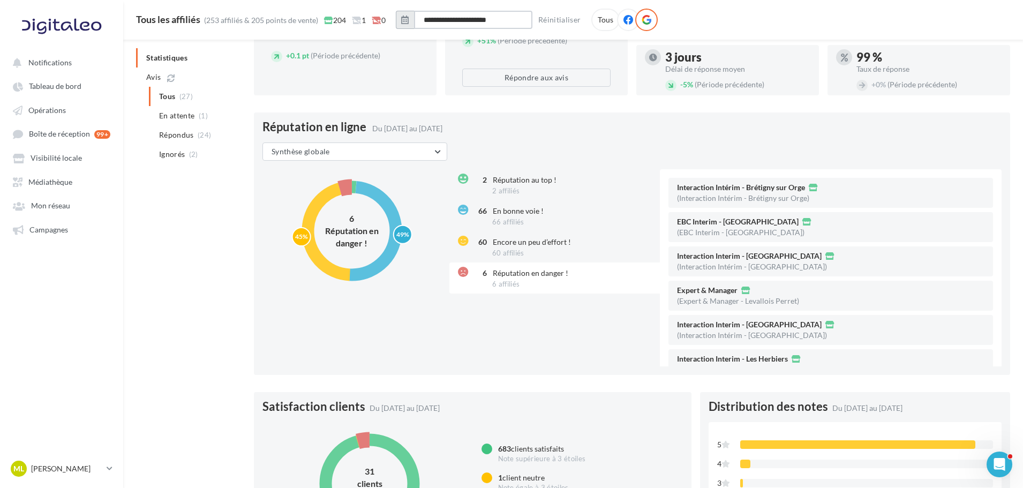
click at [472, 20] on input "**********" at bounding box center [473, 20] width 118 height 18
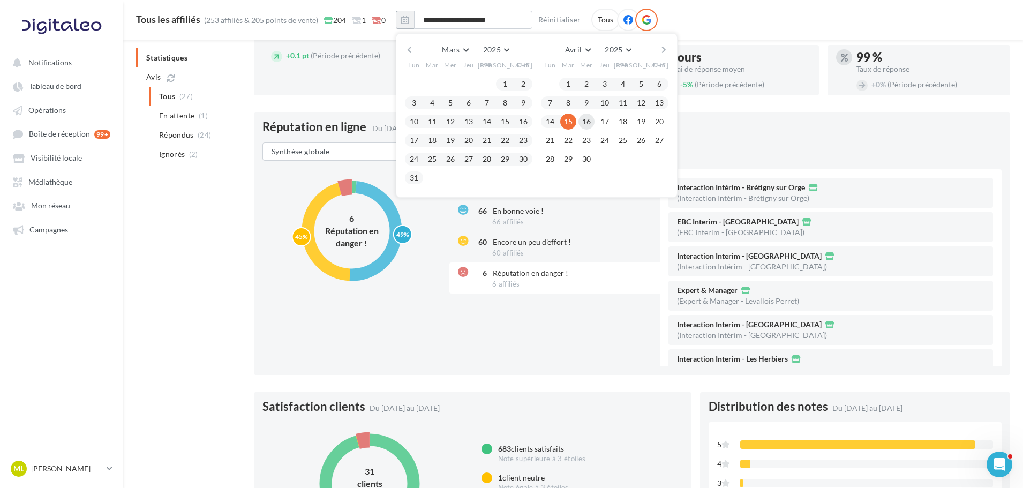
click at [590, 126] on button "16" at bounding box center [586, 122] width 16 height 16
click at [668, 54] on button "button" at bounding box center [663, 49] width 9 height 15
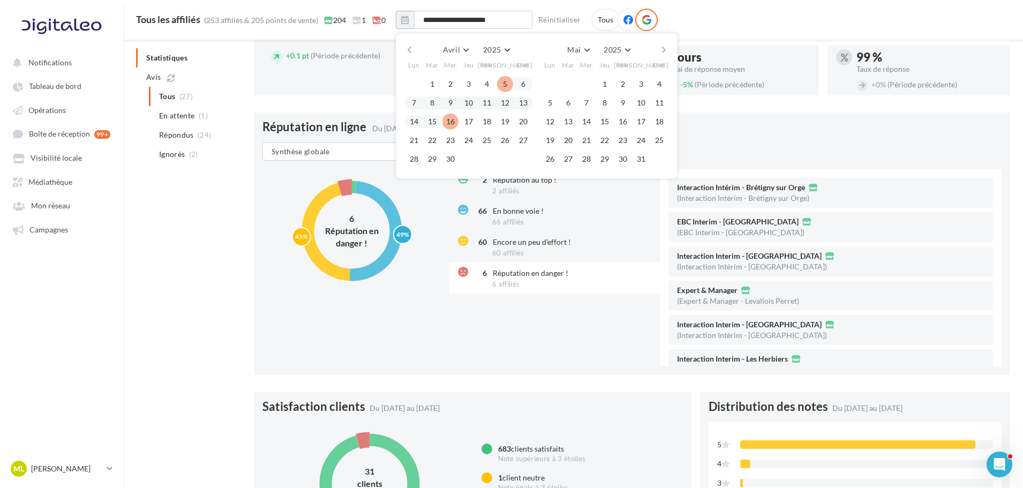
click at [668, 54] on button "button" at bounding box center [663, 49] width 9 height 15
click at [661, 162] on button "31" at bounding box center [659, 159] width 16 height 16
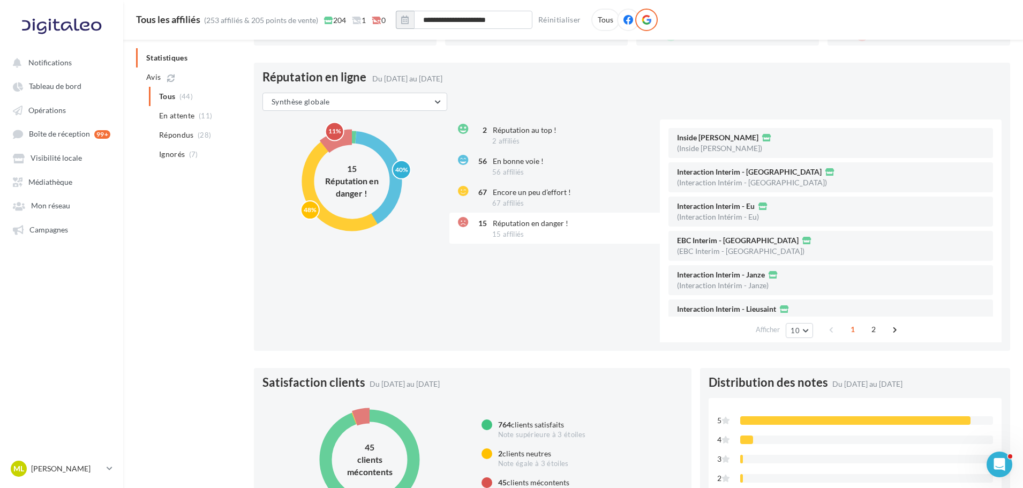
scroll to position [15, 0]
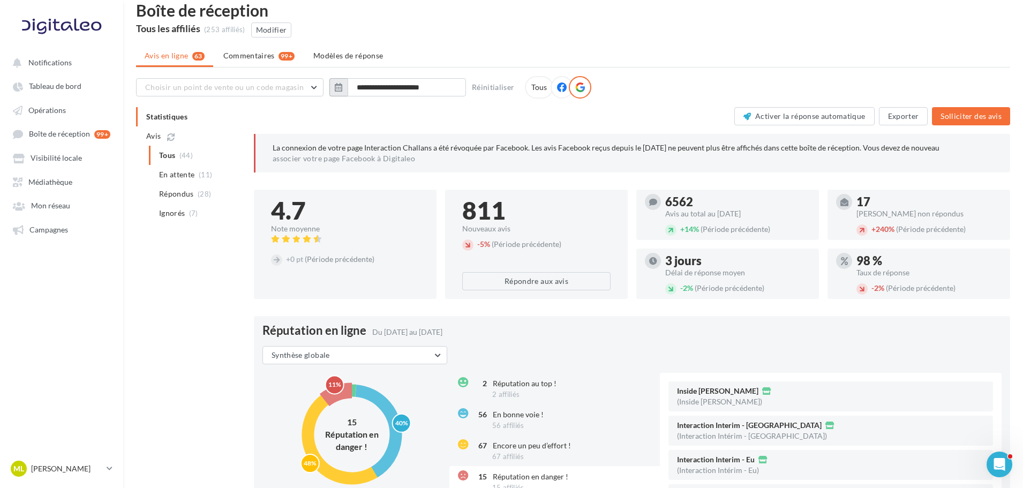
click at [333, 83] on button "button" at bounding box center [338, 87] width 18 height 18
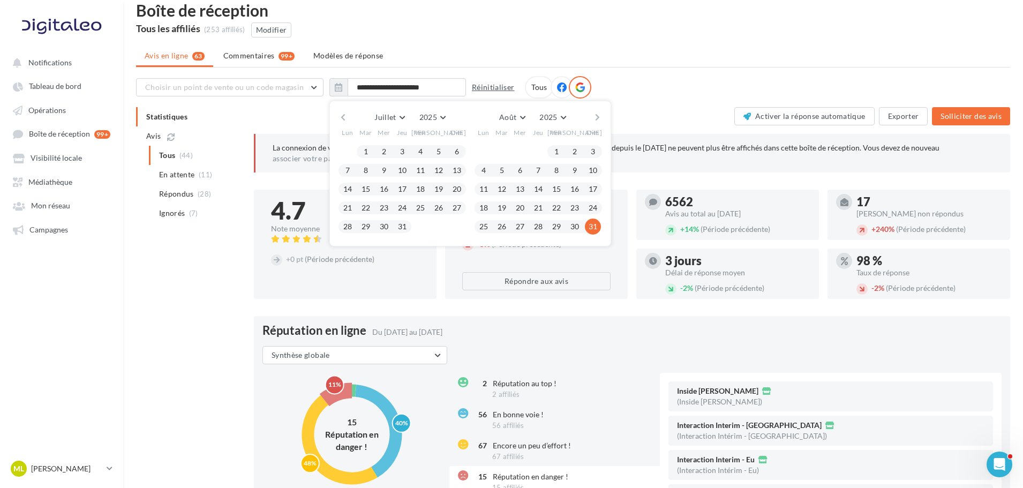
click at [472, 87] on button "Réinitialiser" at bounding box center [492, 87] width 51 height 13
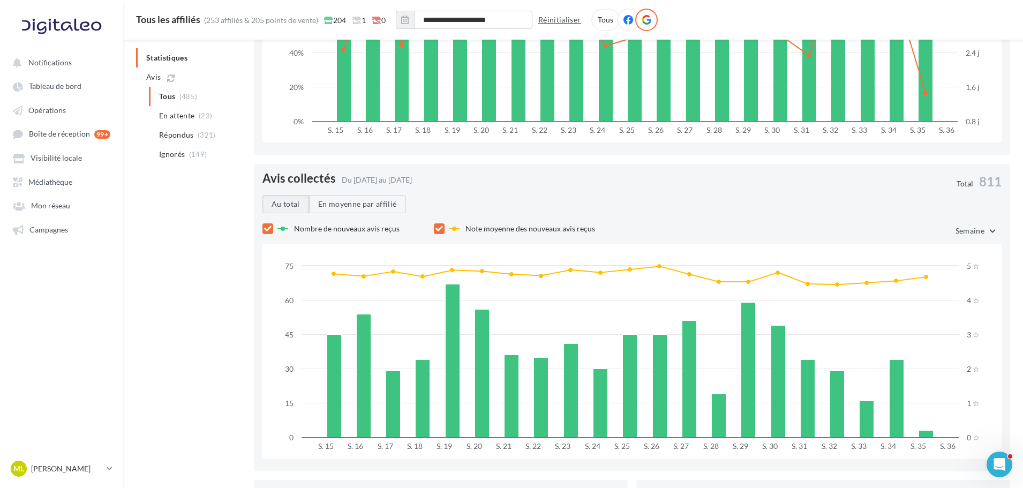
scroll to position [1043, 0]
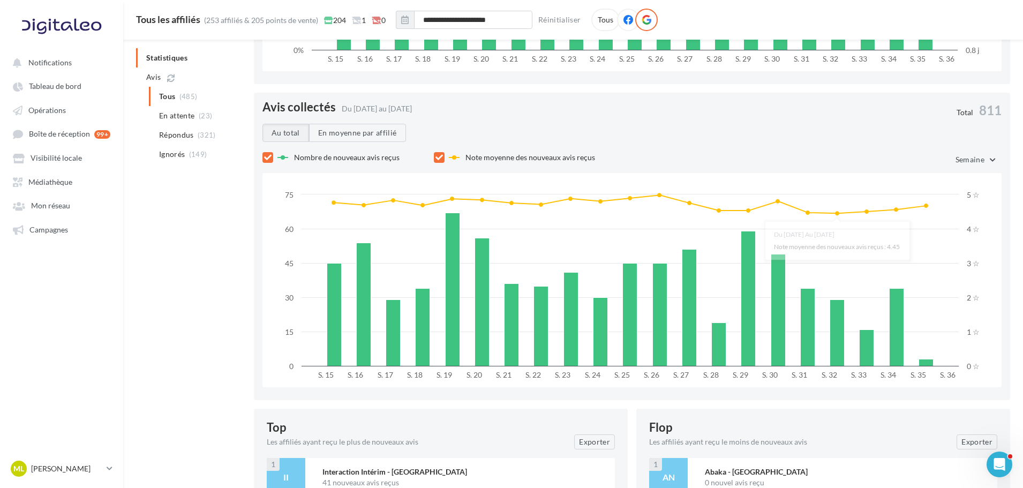
click at [962, 160] on span "Semaine" at bounding box center [969, 159] width 29 height 9
click at [957, 237] on button "Mois" at bounding box center [961, 243] width 80 height 28
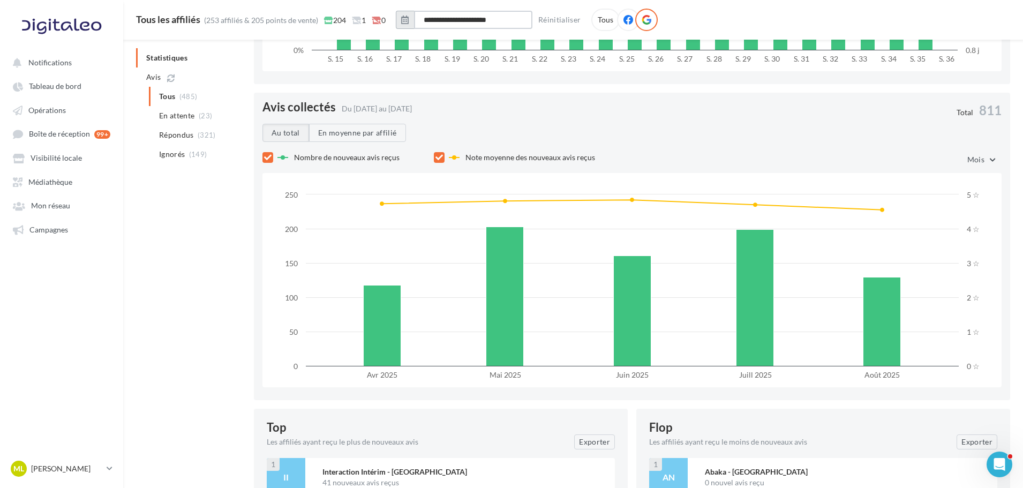
click at [433, 23] on input "**********" at bounding box center [473, 20] width 118 height 18
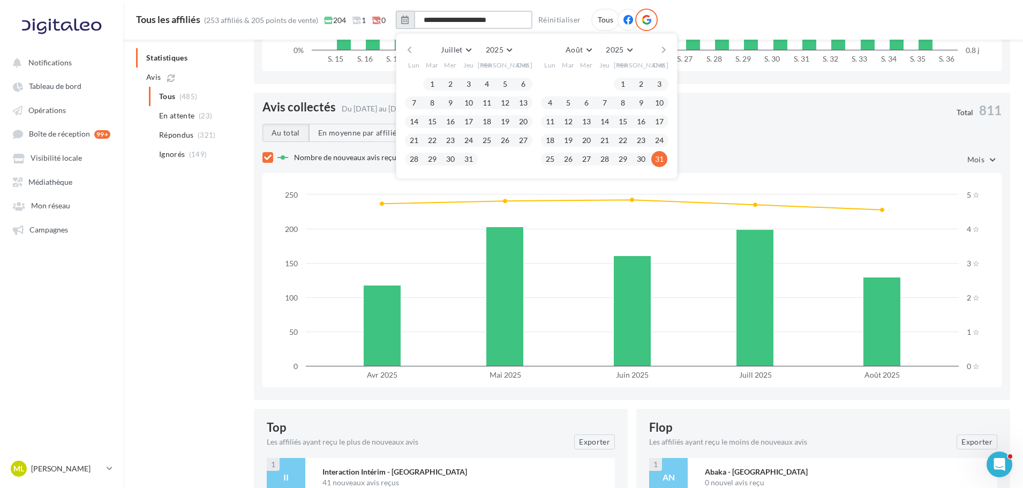
click at [466, 22] on input "**********" at bounding box center [473, 20] width 118 height 18
type input "**********"
click at [750, 17] on div "**********" at bounding box center [573, 20] width 874 height 22
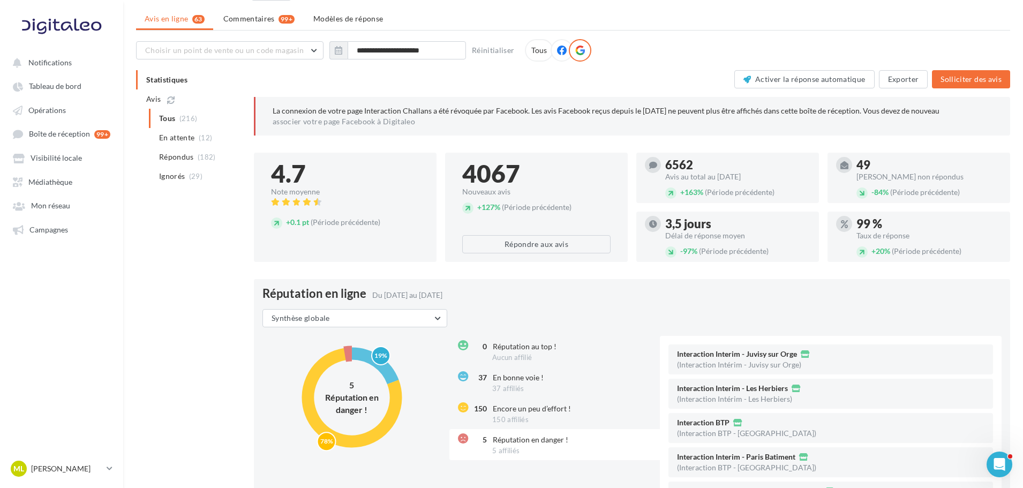
scroll to position [0, 0]
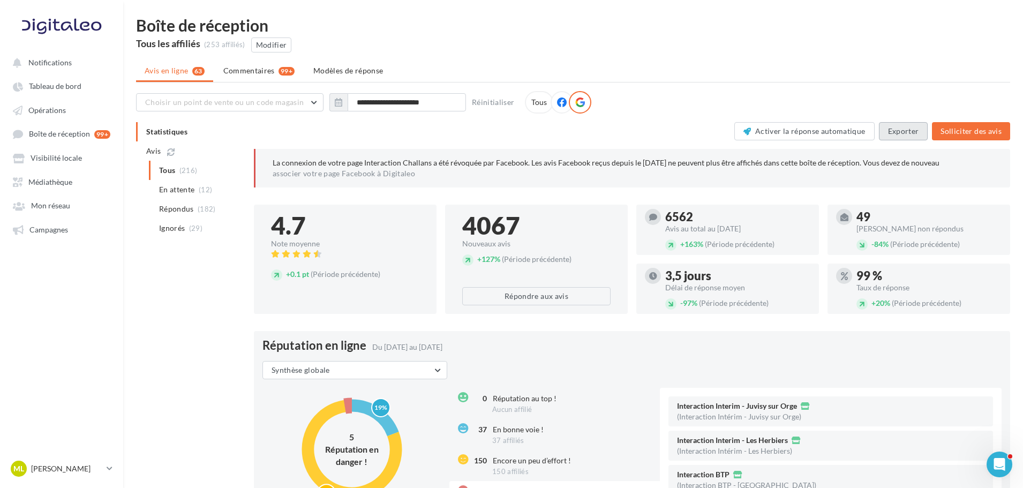
click at [899, 127] on button "Exporter" at bounding box center [903, 131] width 49 height 18
